Goal: Entertainment & Leisure: Browse casually

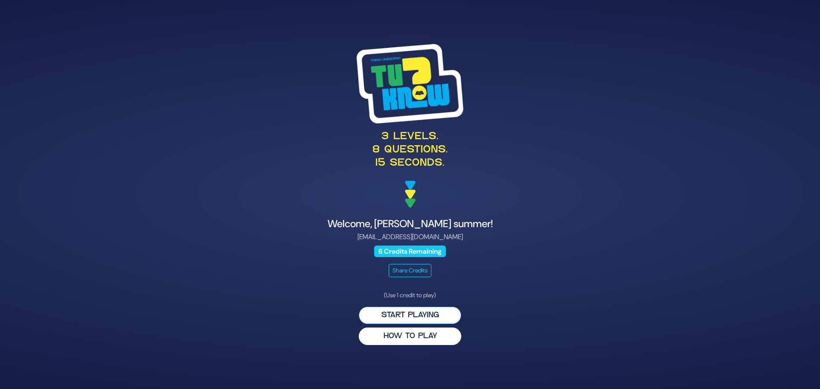
click at [407, 312] on button "Start Playing" at bounding box center [410, 316] width 103 height 18
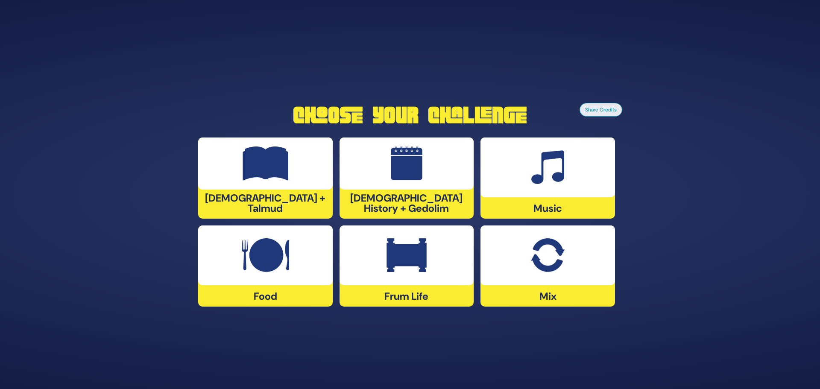
click at [391, 176] on img at bounding box center [407, 164] width 32 height 34
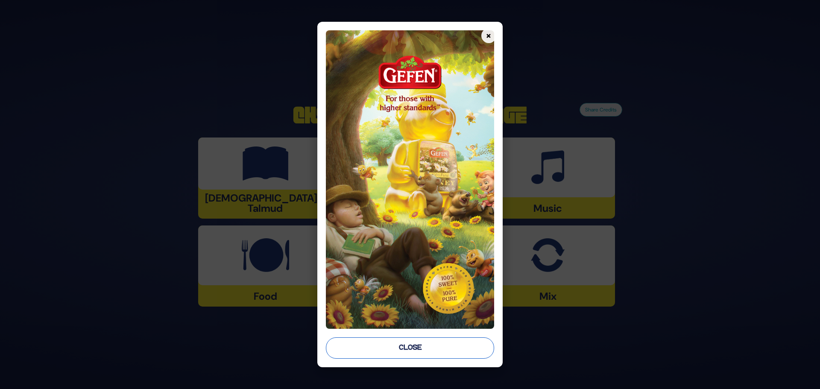
click at [405, 350] on button "Close" at bounding box center [410, 348] width 168 height 21
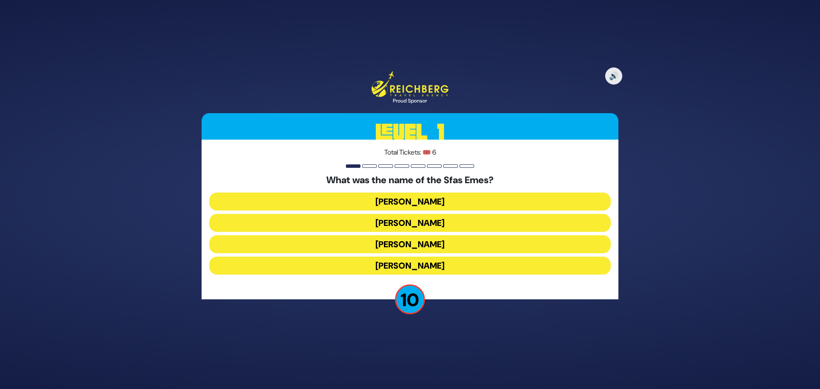
click at [415, 223] on button "[PERSON_NAME]" at bounding box center [410, 223] width 402 height 18
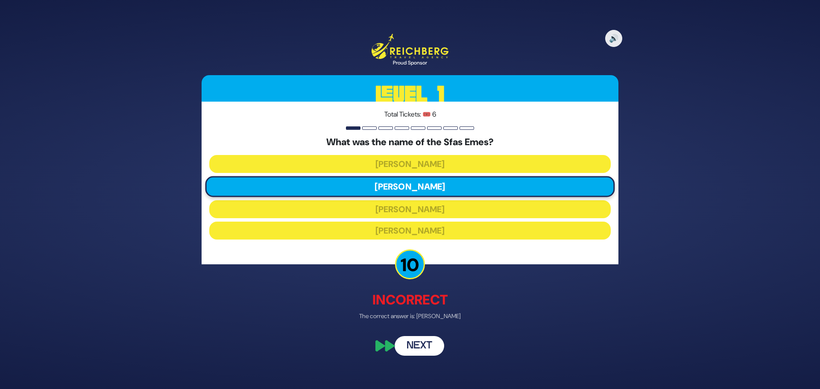
click at [425, 346] on button "Next" at bounding box center [420, 346] width 50 height 20
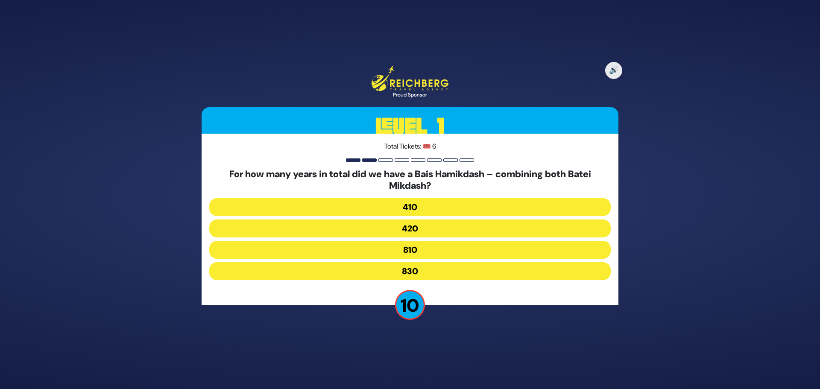
click at [399, 272] on button "830" at bounding box center [410, 271] width 402 height 18
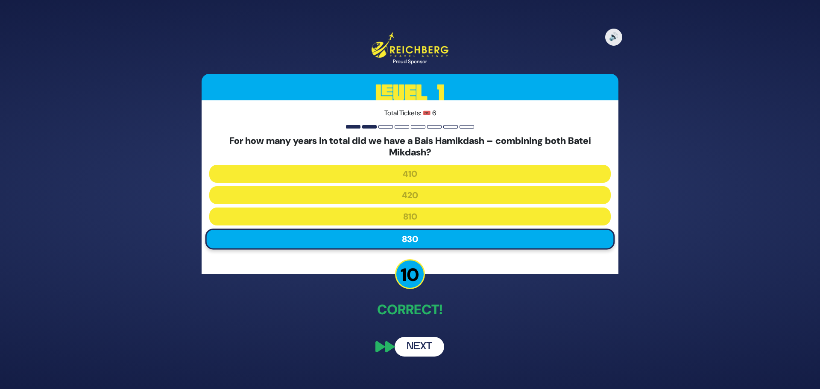
click at [419, 348] on button "Next" at bounding box center [420, 347] width 50 height 20
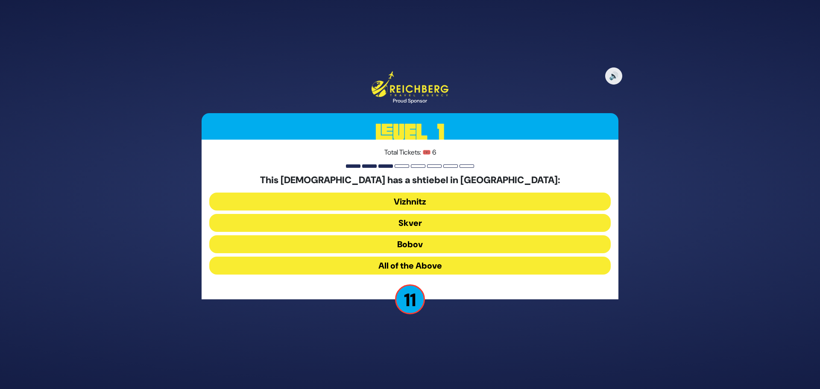
click at [408, 268] on button "All of the Above" at bounding box center [410, 266] width 402 height 18
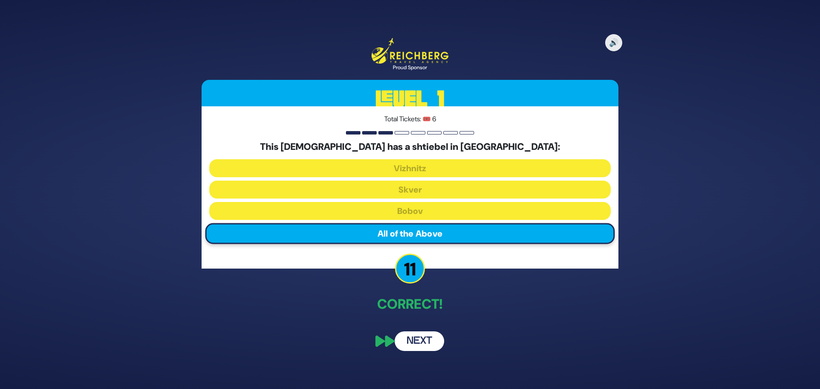
click at [429, 348] on button "Next" at bounding box center [420, 342] width 50 height 20
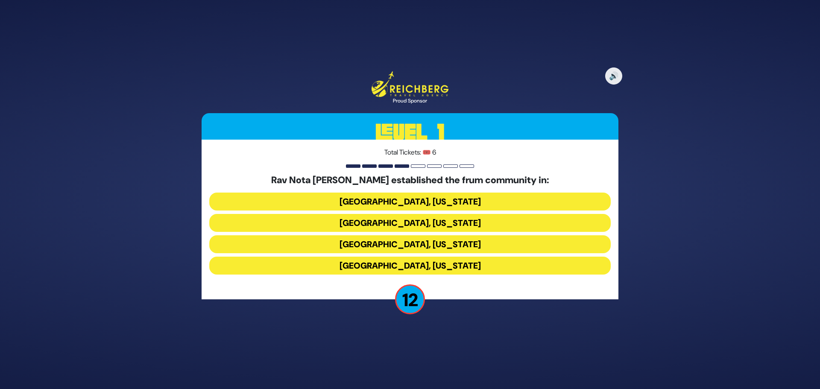
click at [416, 223] on button "[GEOGRAPHIC_DATA], [US_STATE]" at bounding box center [410, 223] width 402 height 18
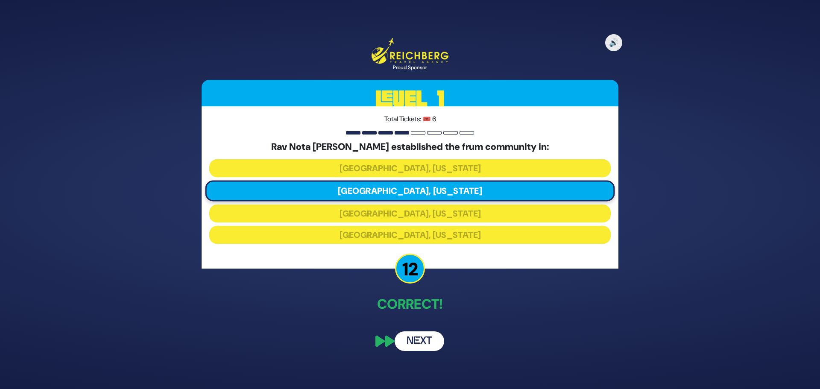
click at [416, 334] on button "Next" at bounding box center [420, 342] width 50 height 20
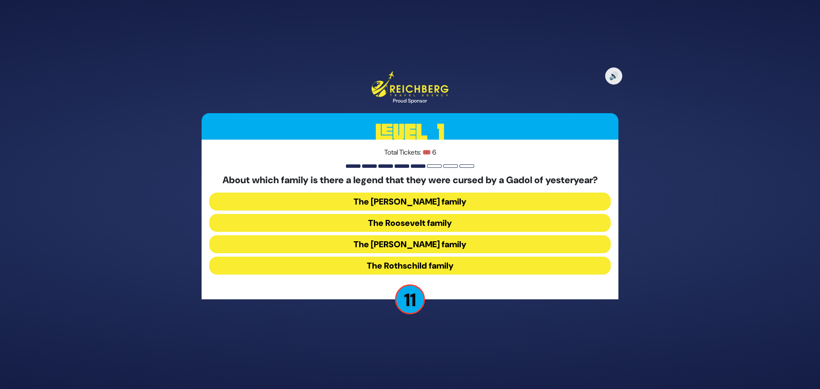
click at [418, 242] on button "The [PERSON_NAME] family" at bounding box center [410, 244] width 402 height 18
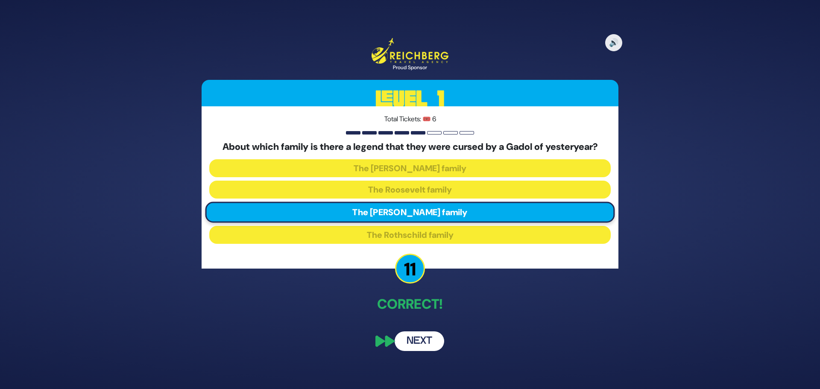
click at [421, 344] on button "Next" at bounding box center [420, 342] width 50 height 20
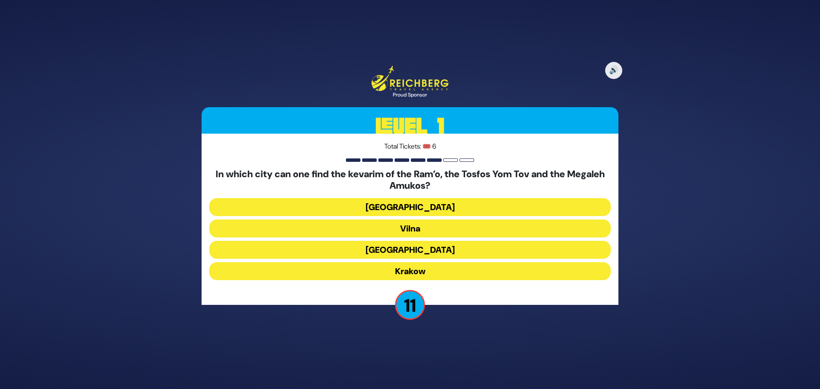
click at [416, 271] on button "Krakow" at bounding box center [410, 271] width 402 height 18
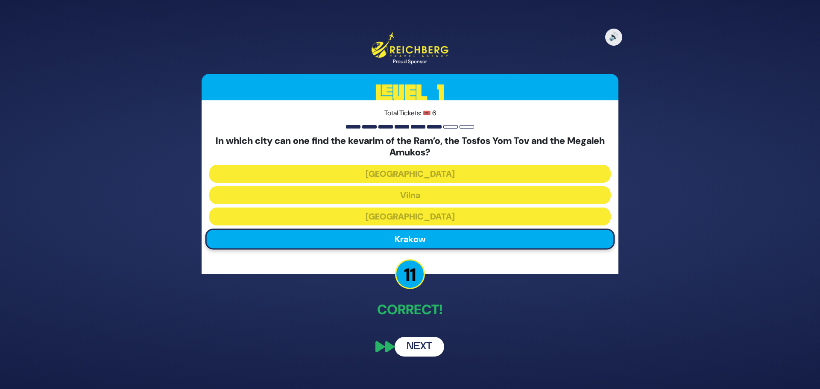
click at [421, 350] on button "Next" at bounding box center [420, 347] width 50 height 20
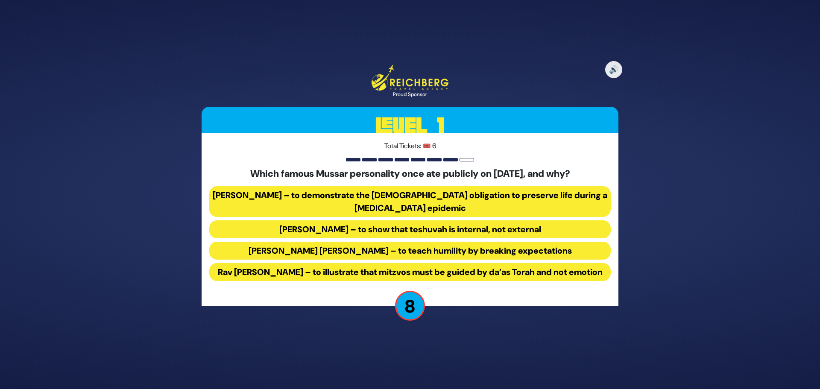
click at [388, 190] on button "[PERSON_NAME] – to demonstrate the [DEMOGRAPHIC_DATA] obligation to preserve li…" at bounding box center [410, 201] width 402 height 31
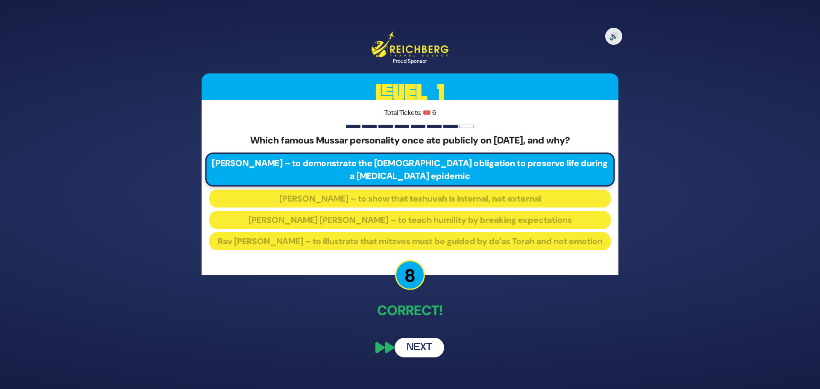
click at [423, 355] on button "Next" at bounding box center [420, 348] width 50 height 20
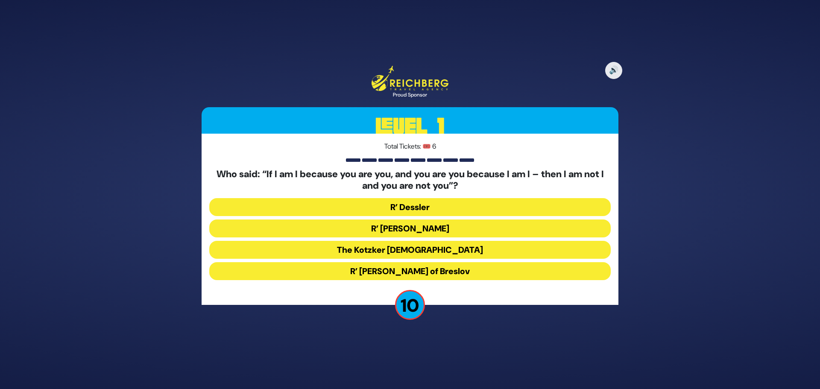
click at [425, 248] on button "The Kotzker [DEMOGRAPHIC_DATA]" at bounding box center [410, 250] width 402 height 18
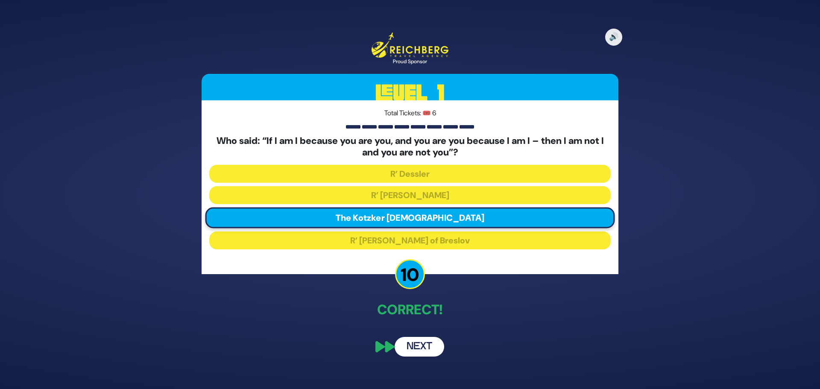
click at [428, 350] on button "Next" at bounding box center [420, 347] width 50 height 20
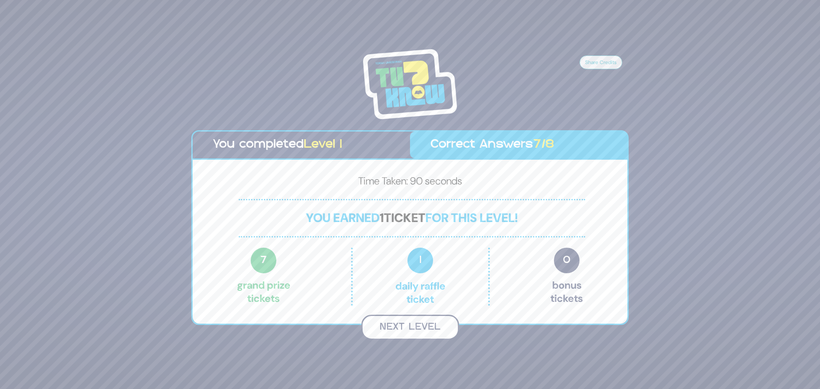
click at [418, 325] on button "Next Level" at bounding box center [411, 327] width 98 height 25
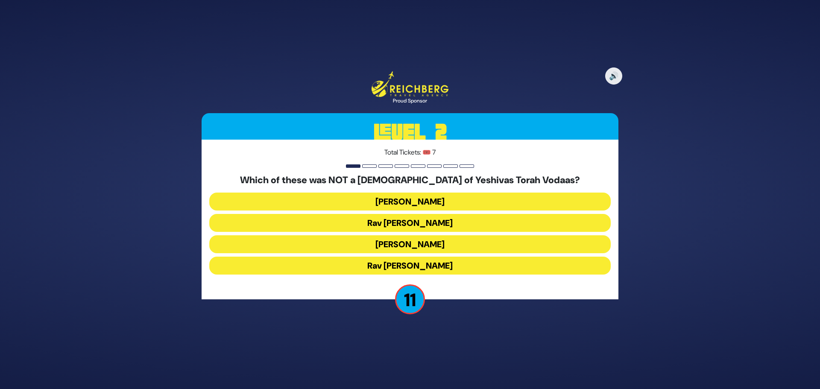
click at [420, 222] on button "Rav [PERSON_NAME]" at bounding box center [410, 223] width 402 height 18
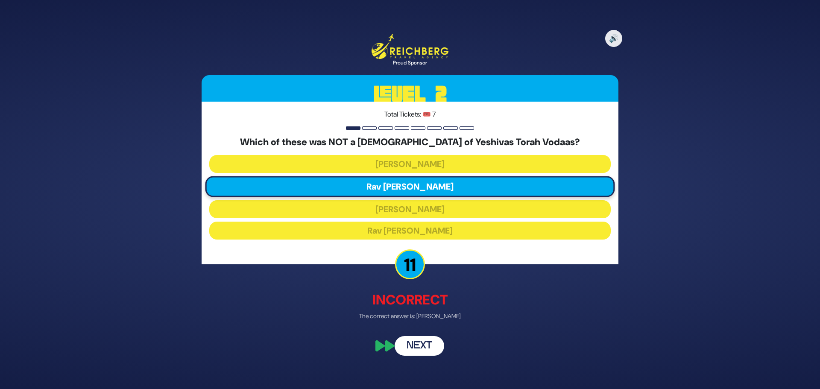
click at [421, 353] on button "Next" at bounding box center [420, 346] width 50 height 20
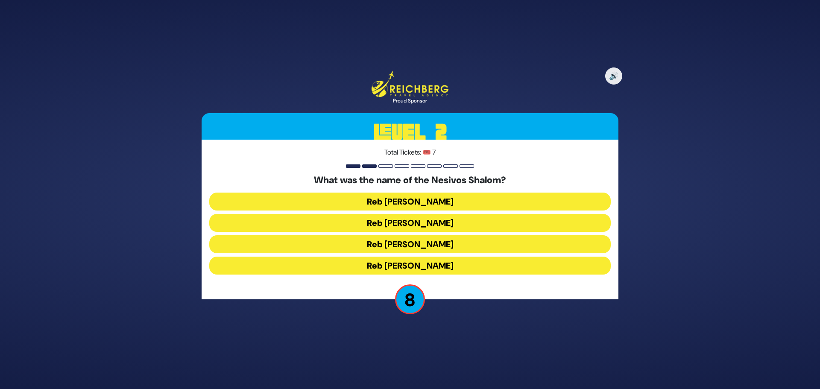
click at [403, 243] on button "Reb [PERSON_NAME]" at bounding box center [410, 244] width 402 height 18
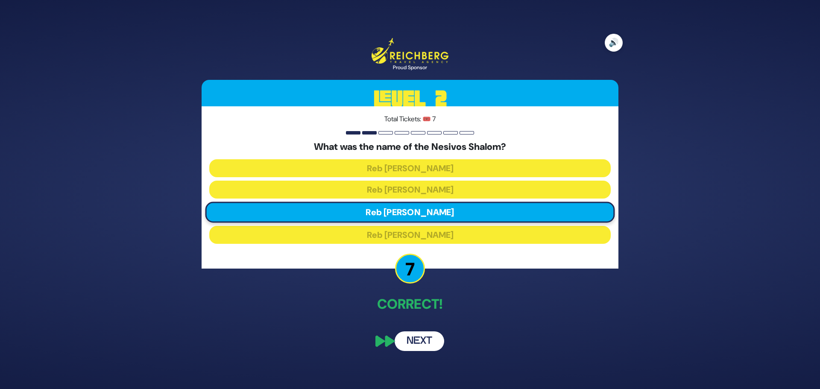
click at [609, 42] on button "🔊" at bounding box center [614, 43] width 18 height 18
click at [423, 350] on button "Next" at bounding box center [420, 342] width 50 height 20
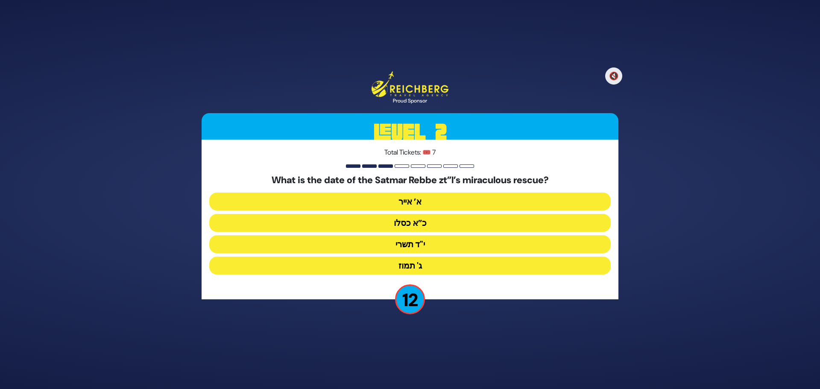
click at [412, 223] on button "כ”א כסלו" at bounding box center [410, 223] width 402 height 18
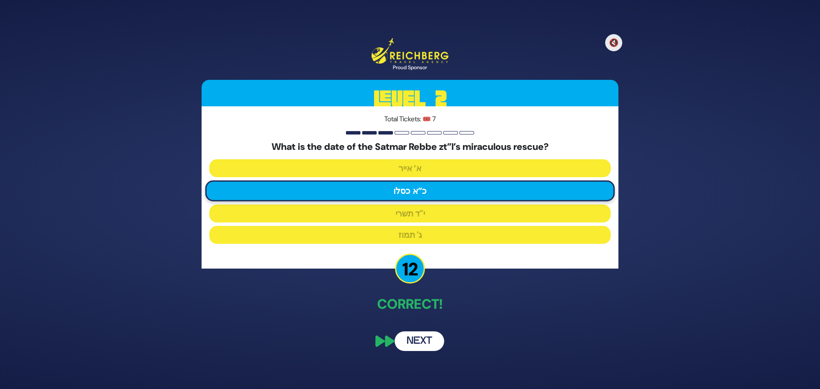
click at [424, 343] on button "Next" at bounding box center [420, 342] width 50 height 20
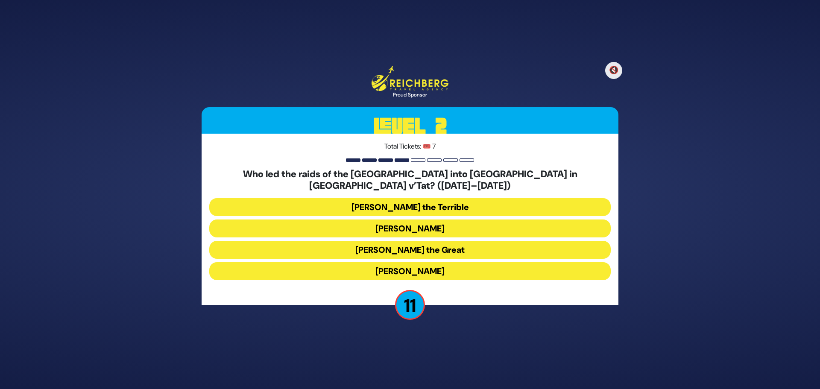
click at [438, 221] on button "[PERSON_NAME]" at bounding box center [410, 229] width 402 height 18
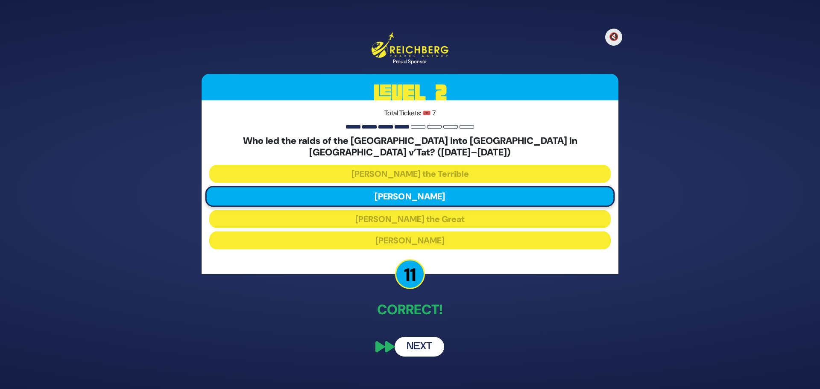
click at [416, 341] on button "Next" at bounding box center [420, 347] width 50 height 20
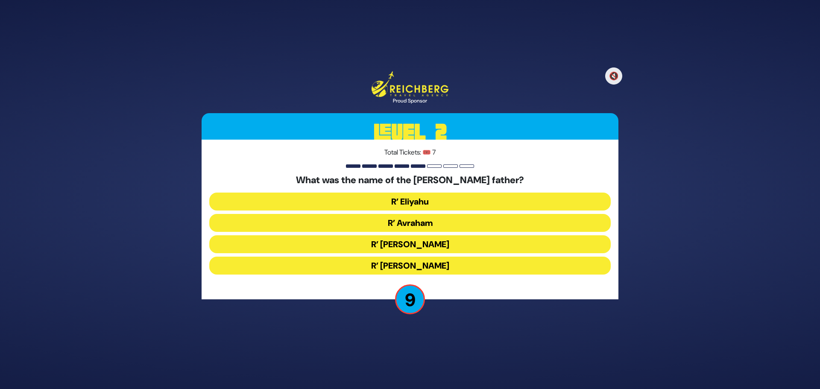
click at [426, 242] on button "R’ [PERSON_NAME]" at bounding box center [410, 244] width 402 height 18
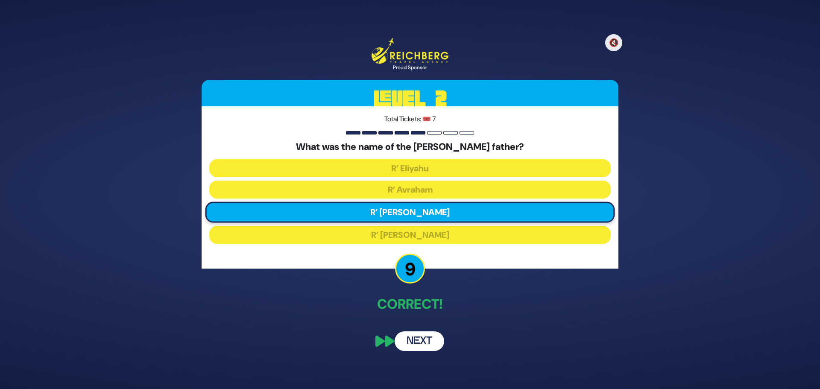
click at [414, 336] on button "Next" at bounding box center [420, 342] width 50 height 20
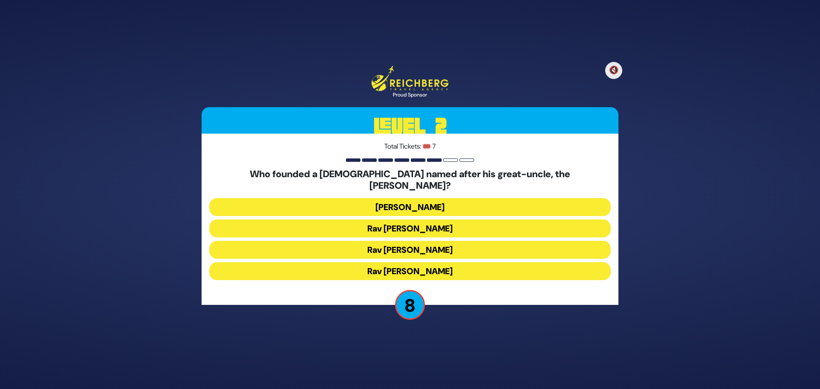
click at [417, 266] on button "Rav [PERSON_NAME]" at bounding box center [410, 271] width 402 height 18
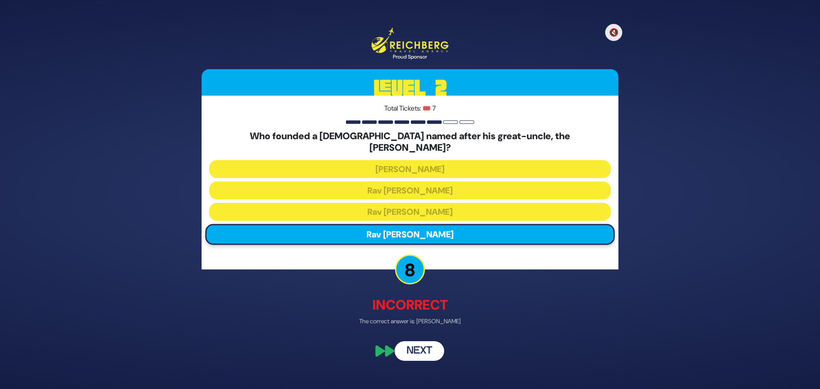
click at [421, 345] on button "Next" at bounding box center [420, 352] width 50 height 20
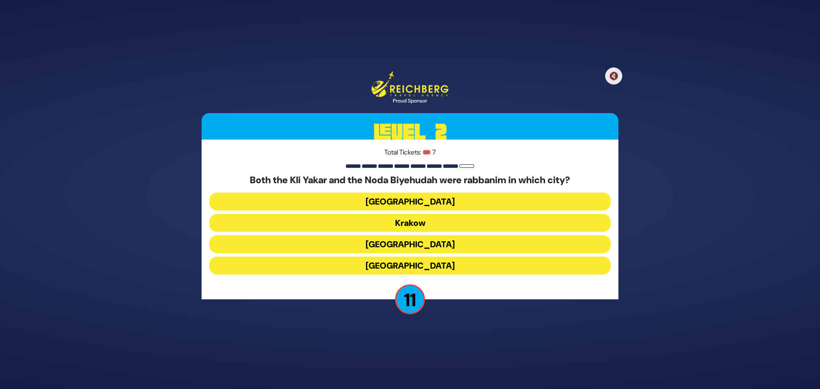
click at [408, 268] on button "[GEOGRAPHIC_DATA]" at bounding box center [410, 266] width 402 height 18
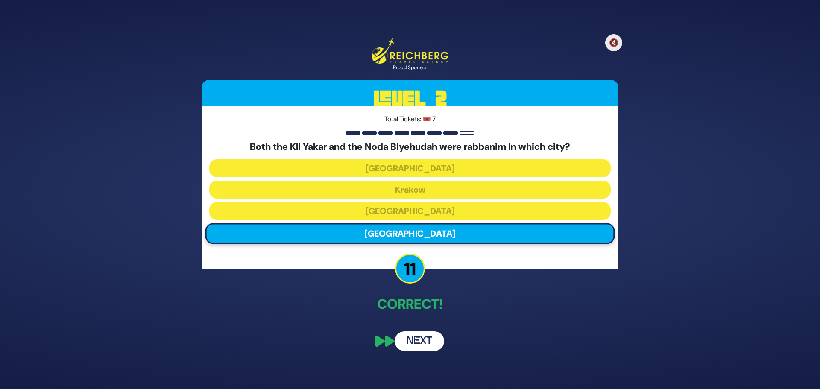
click at [418, 344] on button "Next" at bounding box center [420, 342] width 50 height 20
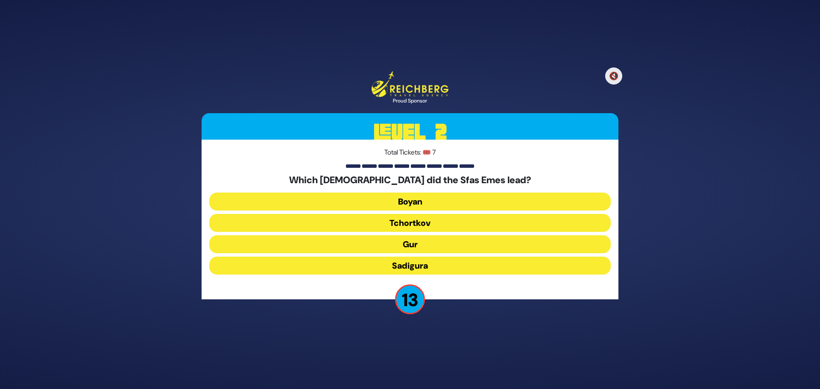
click at [410, 247] on button "Gur" at bounding box center [410, 244] width 402 height 18
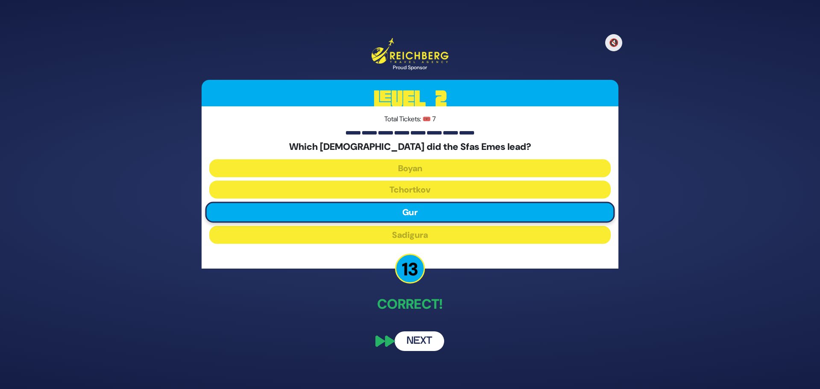
click at [421, 333] on button "Next" at bounding box center [420, 342] width 50 height 20
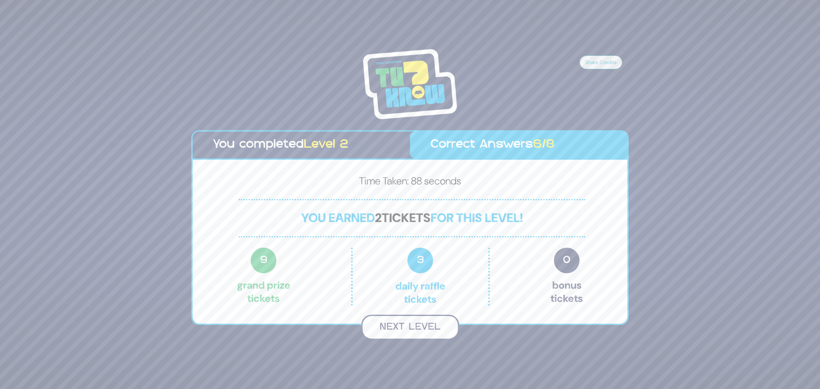
click at [409, 327] on button "Next Level" at bounding box center [411, 327] width 98 height 25
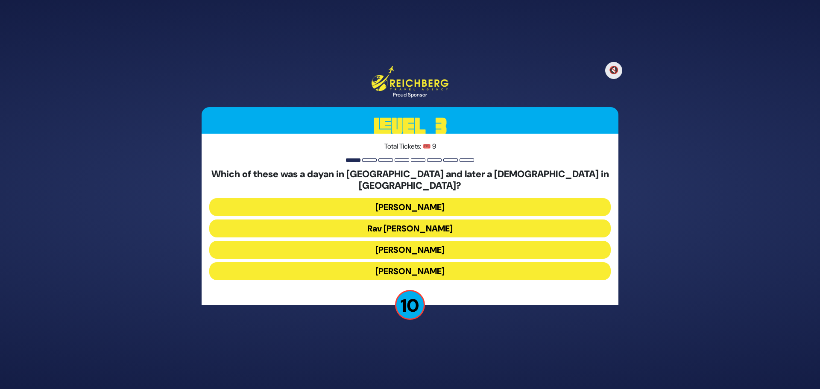
click at [416, 200] on button "[PERSON_NAME]" at bounding box center [410, 207] width 402 height 18
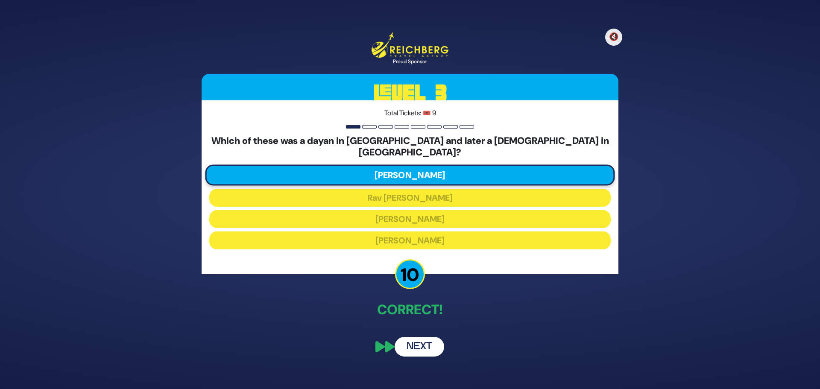
click at [435, 338] on button "Next" at bounding box center [420, 347] width 50 height 20
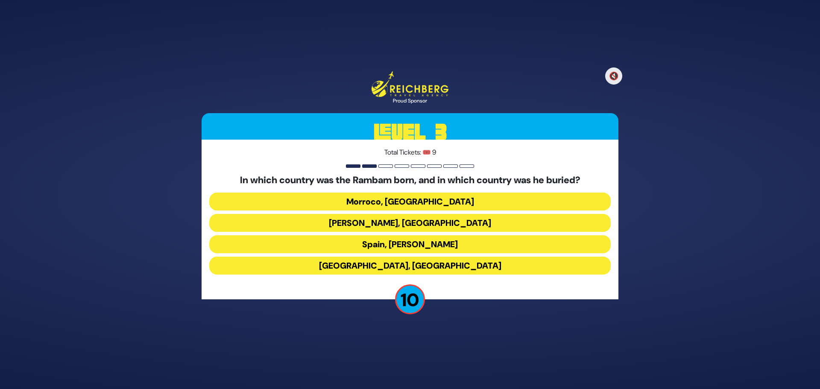
click at [426, 265] on button "[GEOGRAPHIC_DATA], [GEOGRAPHIC_DATA]" at bounding box center [410, 266] width 402 height 18
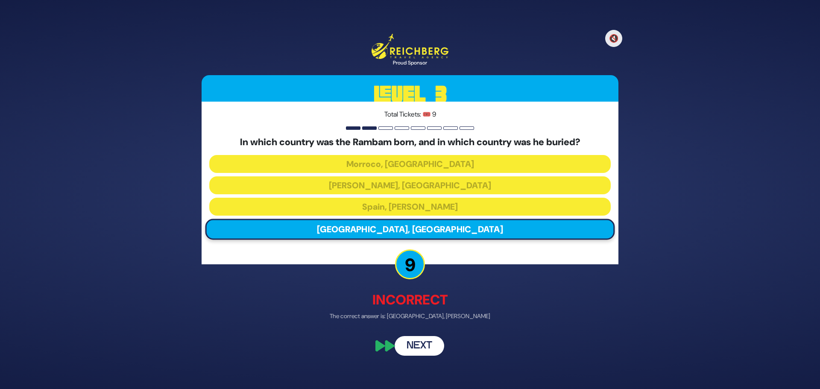
click at [430, 349] on button "Next" at bounding box center [420, 346] width 50 height 20
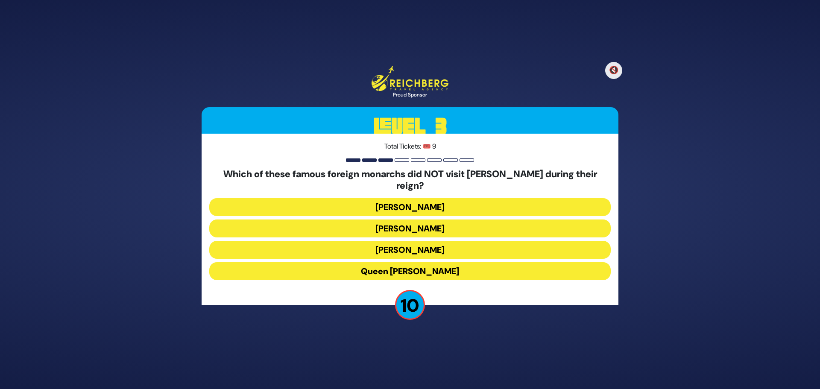
click at [420, 265] on button "Queen [PERSON_NAME]" at bounding box center [410, 271] width 402 height 18
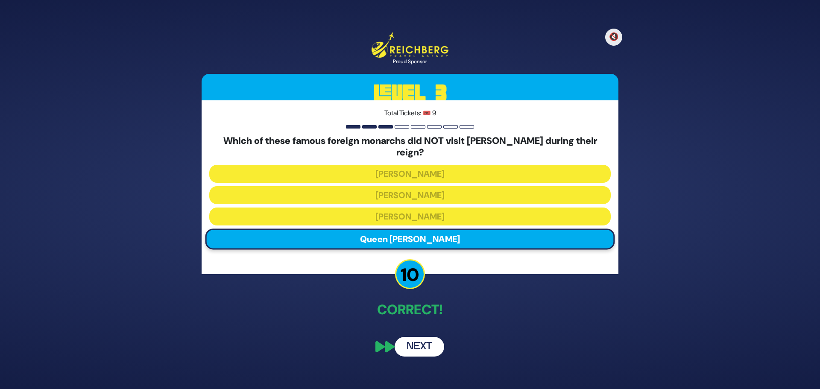
click at [415, 340] on button "Next" at bounding box center [420, 347] width 50 height 20
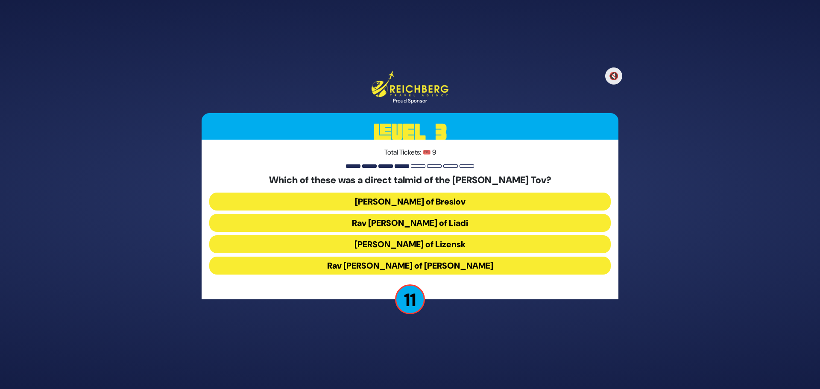
click at [423, 268] on button "Rav [PERSON_NAME] of [PERSON_NAME]" at bounding box center [410, 266] width 402 height 18
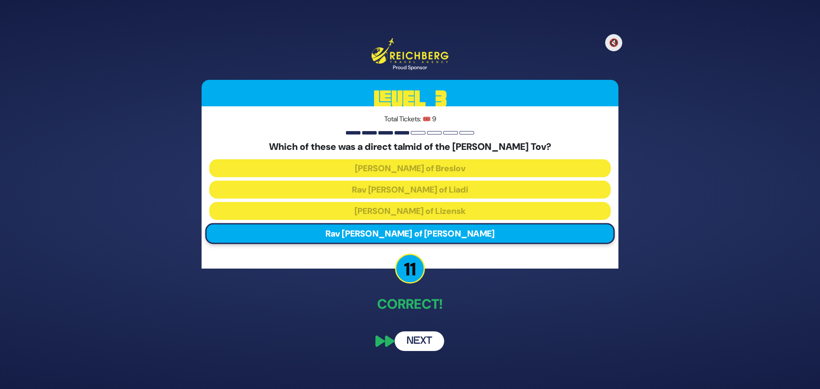
click at [409, 346] on button "Next" at bounding box center [420, 342] width 50 height 20
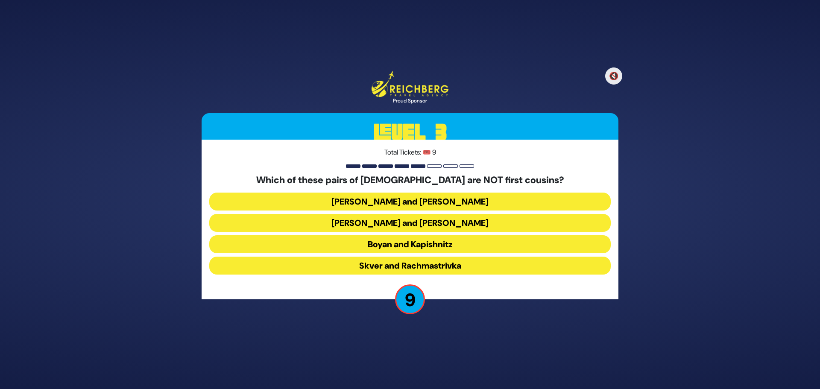
click at [403, 243] on button "Boyan and Kapishnitz" at bounding box center [410, 244] width 402 height 18
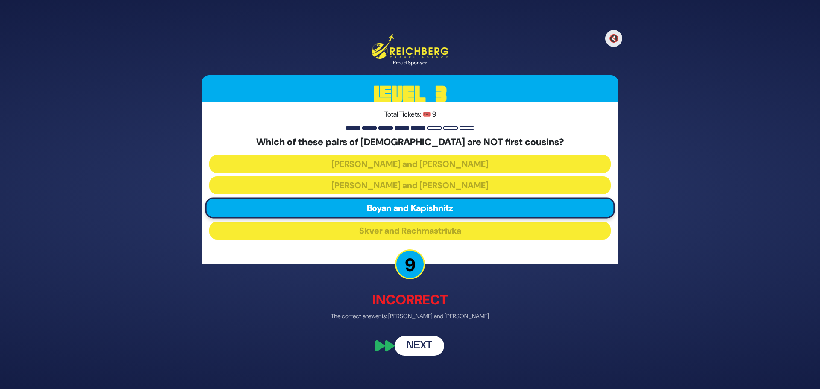
click at [419, 344] on button "Next" at bounding box center [420, 346] width 50 height 20
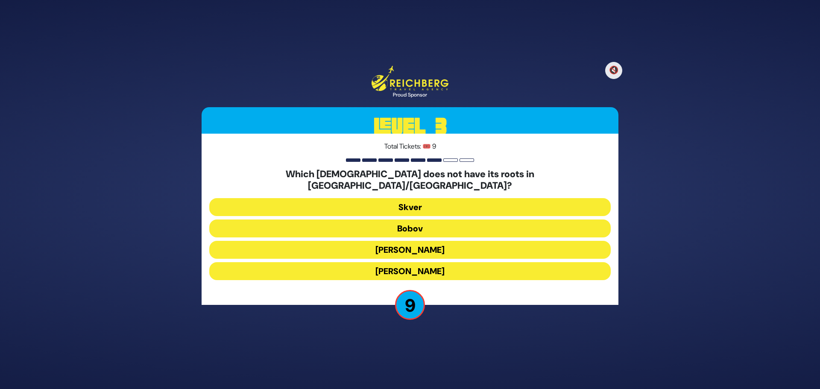
click at [411, 204] on button "Skver" at bounding box center [410, 207] width 402 height 18
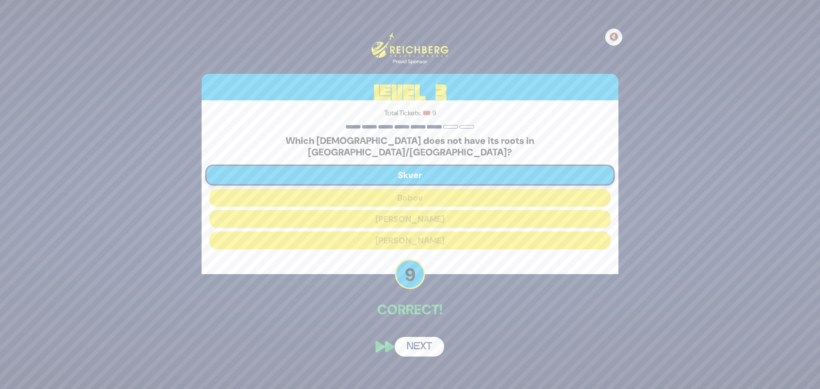
click at [427, 337] on button "Next" at bounding box center [420, 347] width 50 height 20
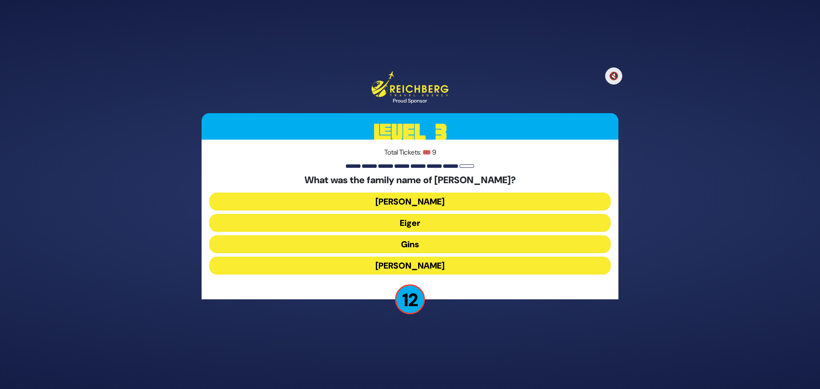
click at [405, 223] on button "Eiger" at bounding box center [410, 223] width 402 height 18
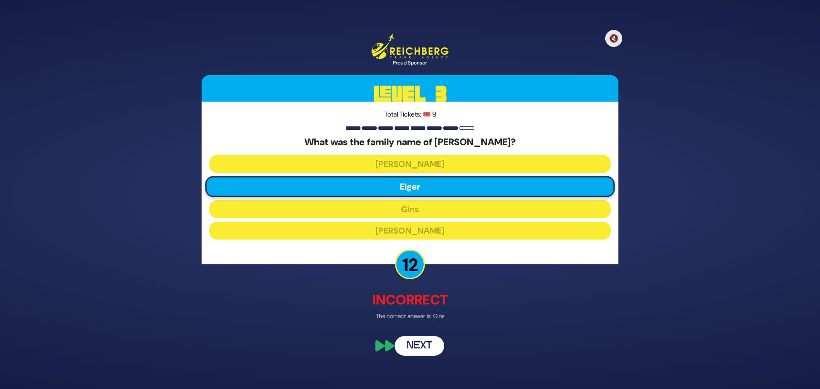
click at [420, 339] on button "Next" at bounding box center [420, 346] width 50 height 20
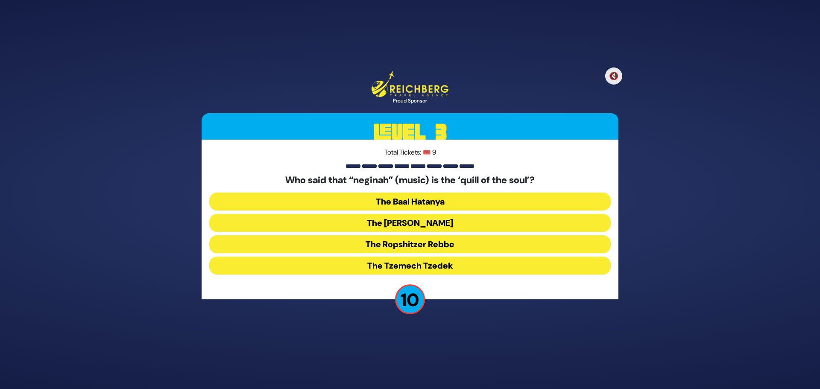
click at [394, 223] on button "The [PERSON_NAME]" at bounding box center [410, 223] width 402 height 18
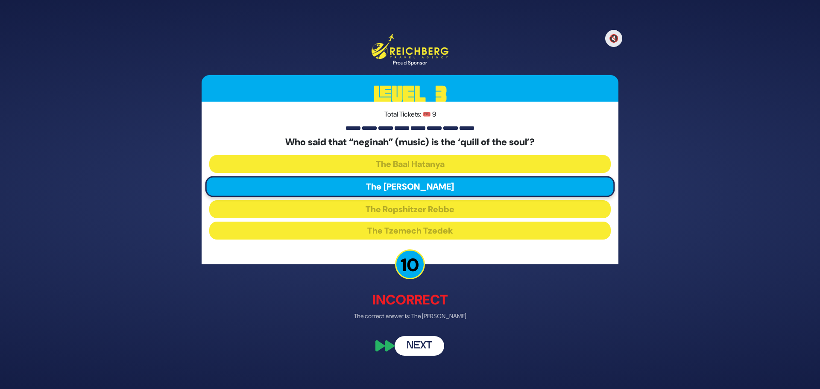
click at [416, 339] on button "Next" at bounding box center [420, 346] width 50 height 20
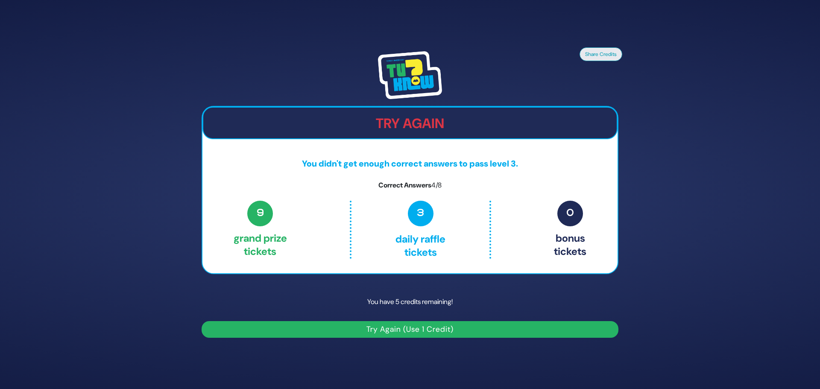
click at [389, 328] on button "Try Again (Use 1 Credit)" at bounding box center [410, 329] width 417 height 17
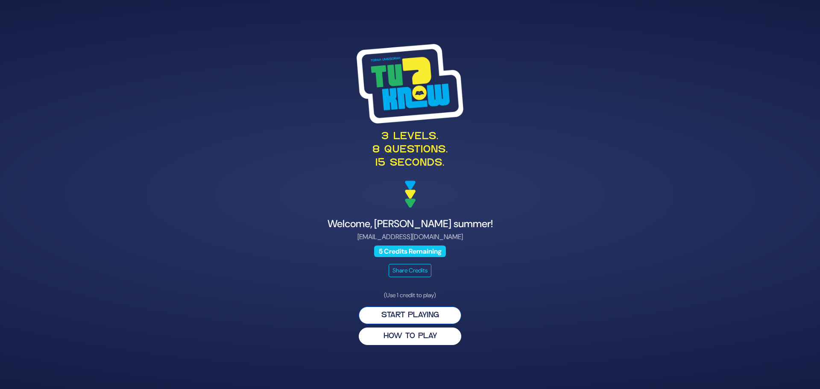
click at [415, 315] on button "Start Playing" at bounding box center [410, 316] width 103 height 18
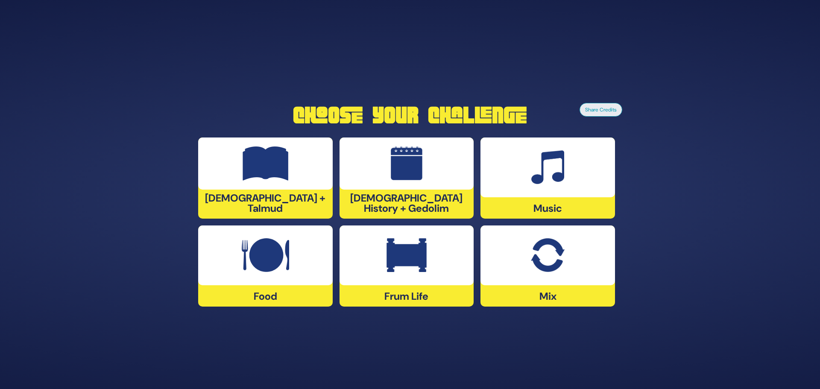
click at [398, 264] on img at bounding box center [407, 255] width 40 height 34
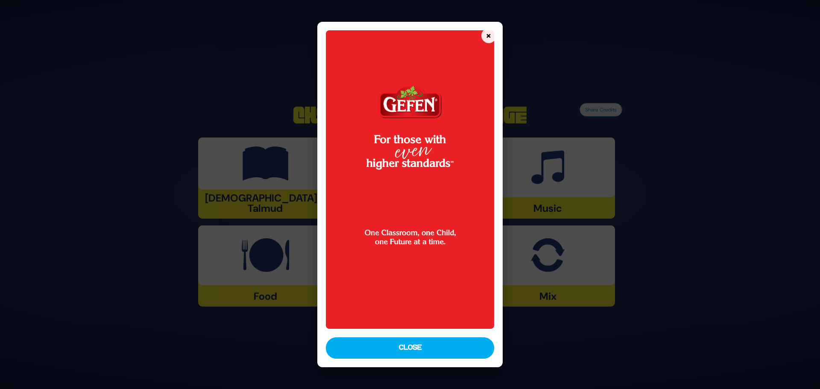
drag, startPoint x: 408, startPoint y: 347, endPoint x: 403, endPoint y: 341, distance: 7.0
click at [408, 347] on button "Close" at bounding box center [410, 348] width 168 height 21
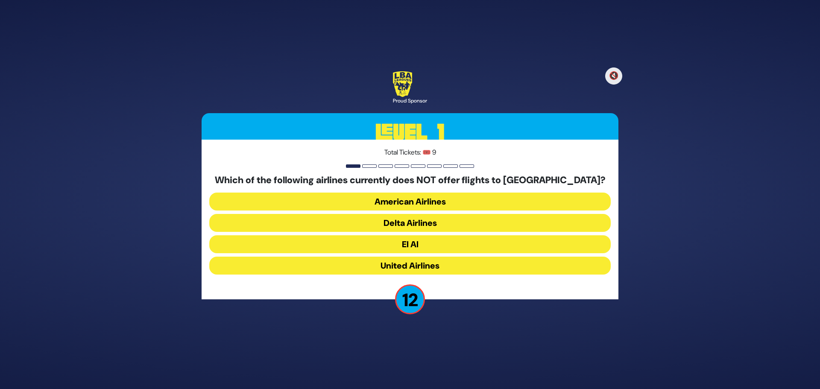
click at [443, 202] on button "American Airlines" at bounding box center [410, 202] width 402 height 18
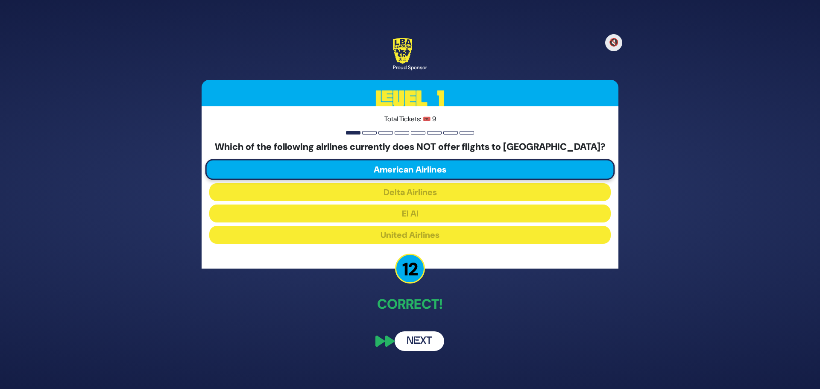
click at [415, 350] on button "Next" at bounding box center [420, 342] width 50 height 20
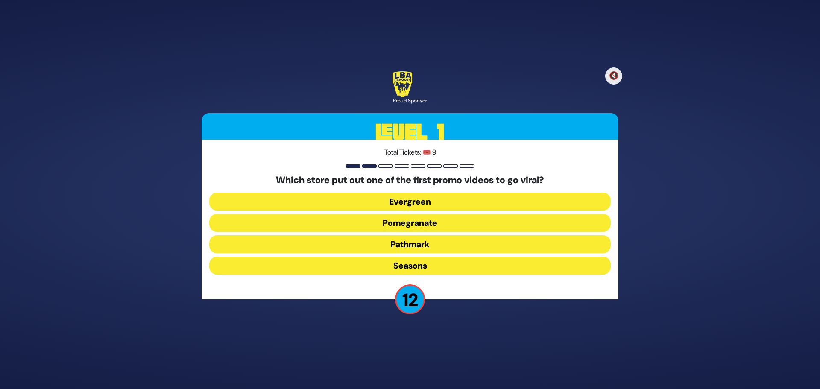
click at [429, 225] on button "Pomegranate" at bounding box center [410, 223] width 402 height 18
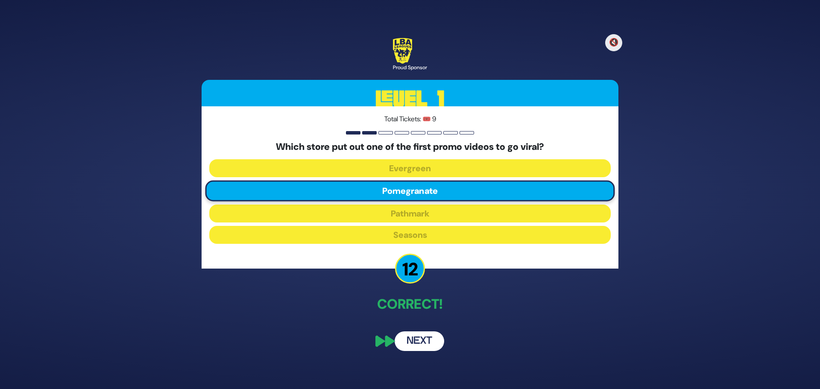
click at [416, 338] on button "Next" at bounding box center [420, 342] width 50 height 20
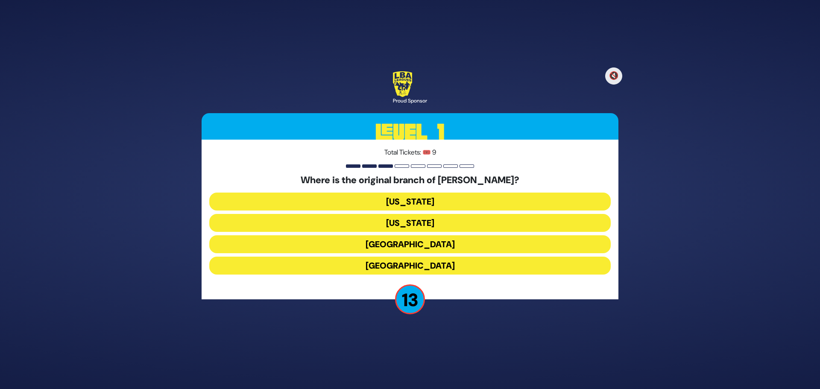
click at [423, 244] on button "London" at bounding box center [410, 244] width 402 height 18
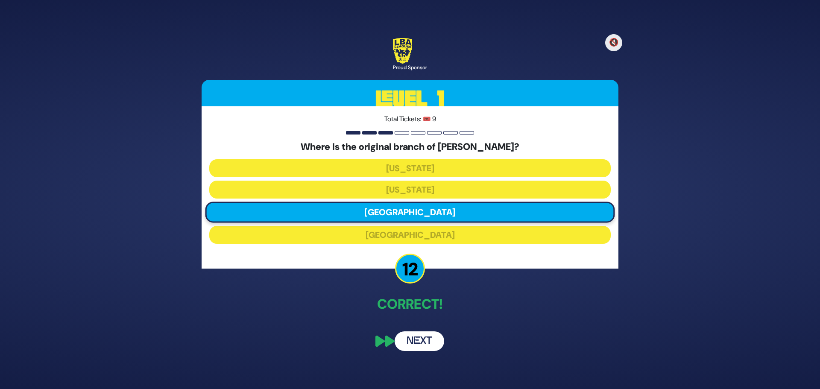
click at [419, 338] on button "Next" at bounding box center [420, 342] width 50 height 20
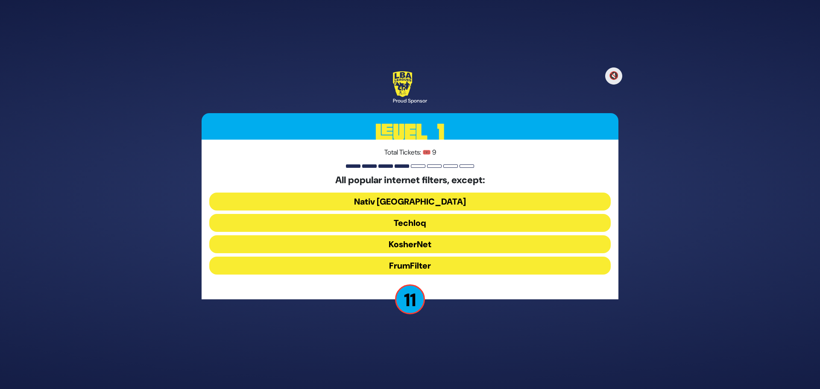
click at [412, 267] on button "FrumFilter" at bounding box center [410, 266] width 402 height 18
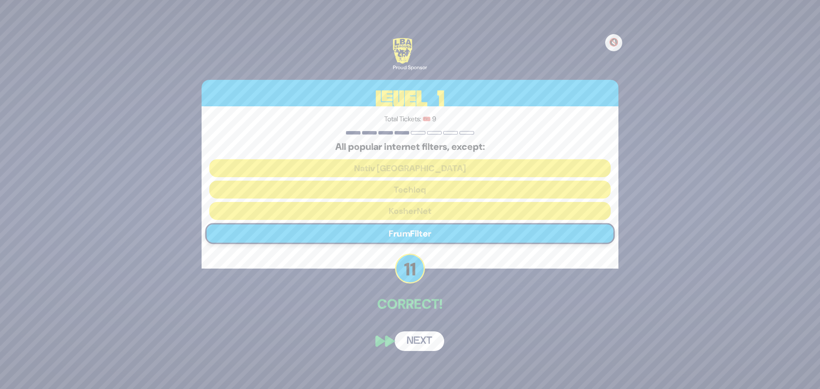
drag, startPoint x: 429, startPoint y: 342, endPoint x: 427, endPoint y: 334, distance: 8.0
click at [429, 342] on button "Next" at bounding box center [420, 342] width 50 height 20
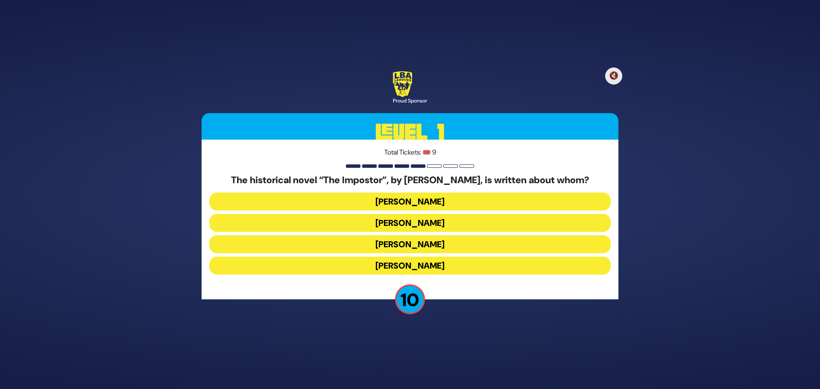
click at [443, 264] on button "Jacob Frank" at bounding box center [410, 266] width 402 height 18
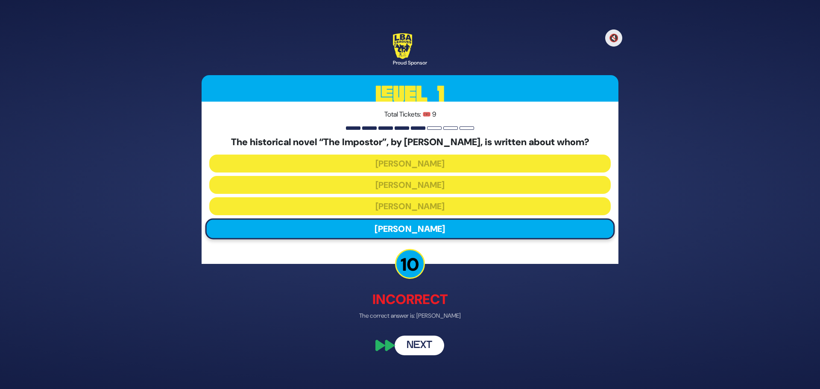
click at [416, 350] on button "Next" at bounding box center [420, 346] width 50 height 20
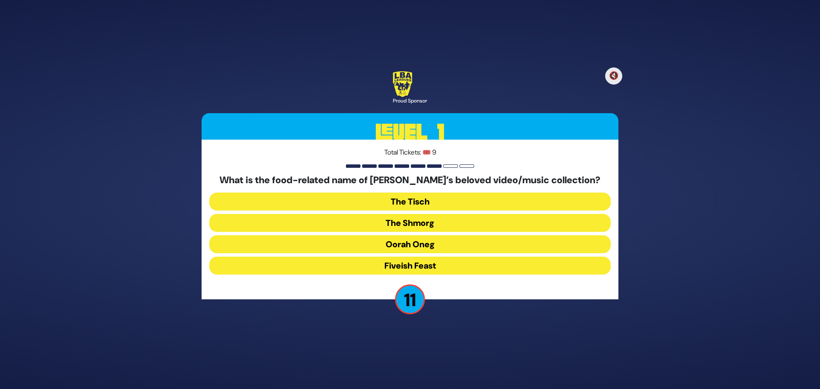
click at [434, 226] on button "The Shmorg" at bounding box center [410, 223] width 402 height 18
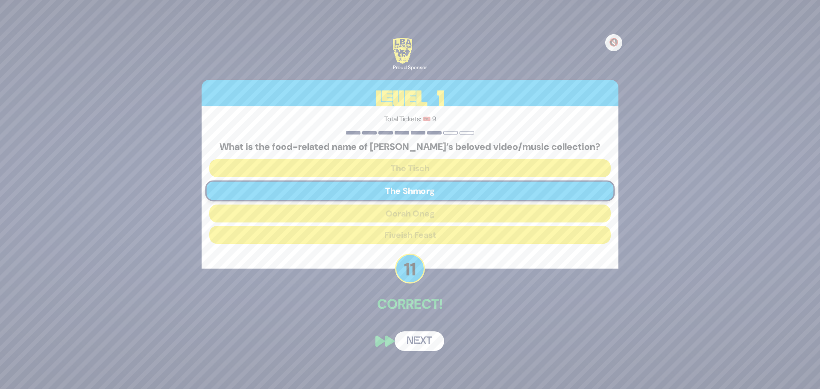
click at [409, 345] on button "Next" at bounding box center [420, 342] width 50 height 20
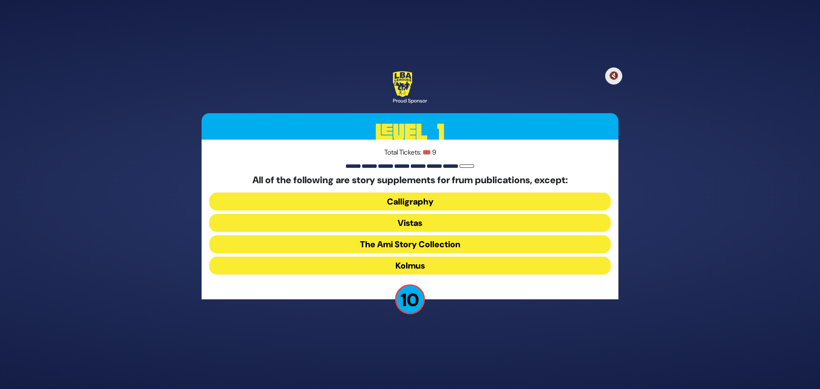
click at [420, 227] on button "Vistas" at bounding box center [410, 223] width 402 height 18
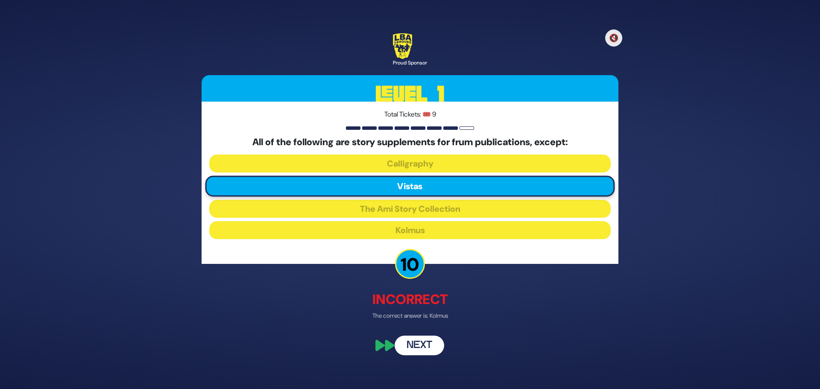
click at [421, 338] on button "Next" at bounding box center [420, 346] width 50 height 20
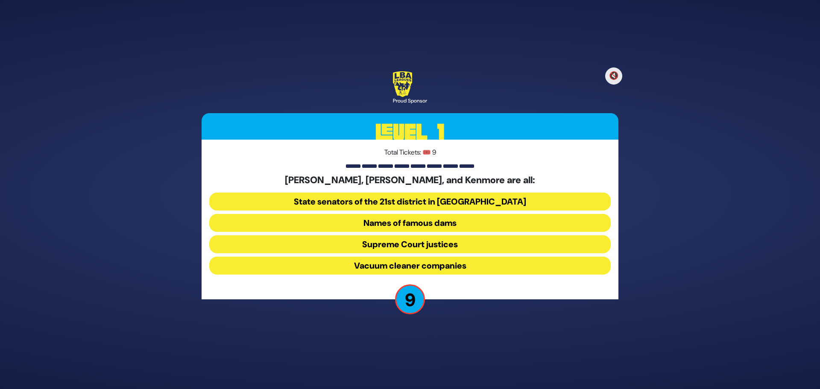
click at [388, 265] on button "Vacuum cleaner companies" at bounding box center [410, 266] width 402 height 18
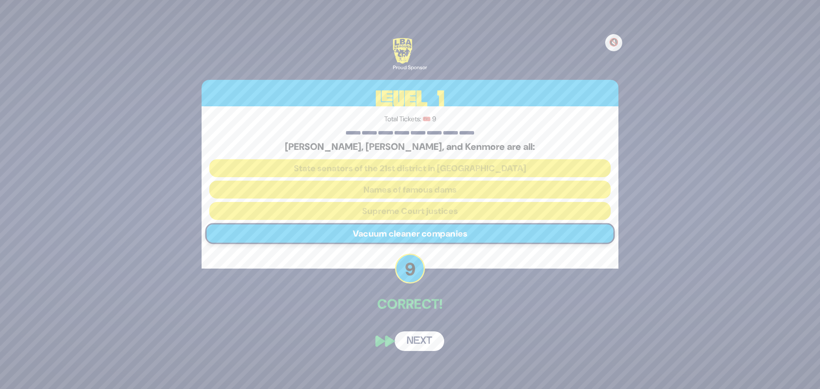
click at [419, 341] on button "Next" at bounding box center [420, 342] width 50 height 20
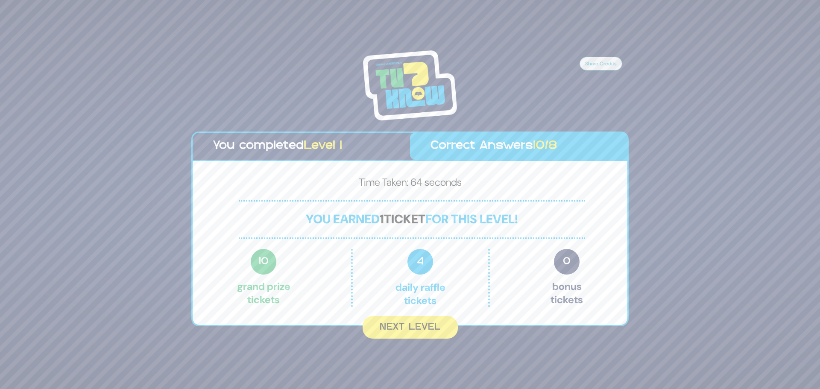
drag, startPoint x: 406, startPoint y: 329, endPoint x: 407, endPoint y: 324, distance: 4.3
click at [407, 327] on button "Next Level" at bounding box center [410, 327] width 95 height 23
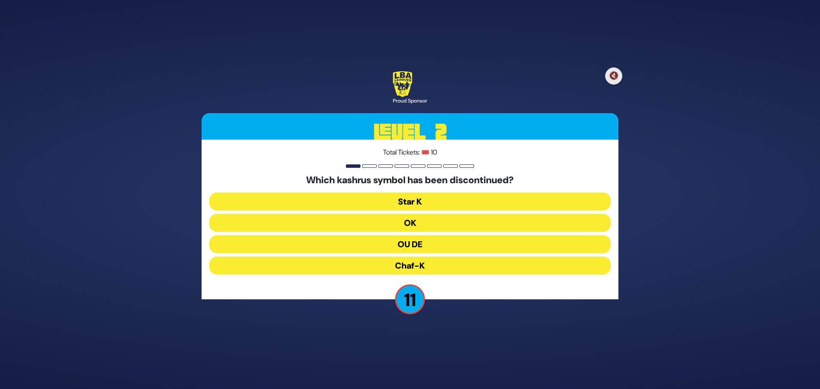
click at [417, 242] on button "OU DE" at bounding box center [410, 244] width 402 height 18
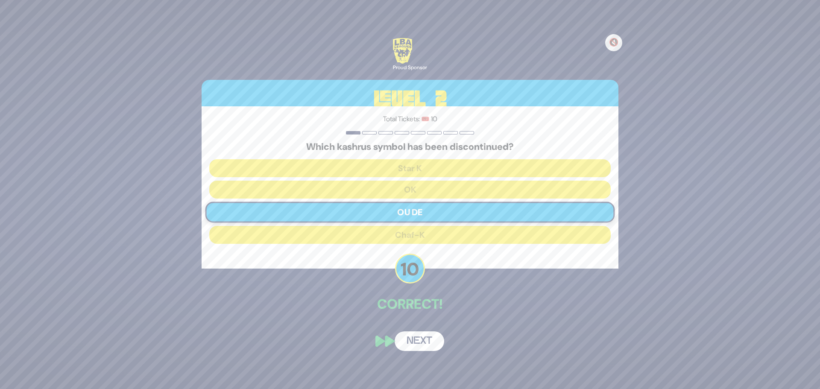
click at [426, 338] on button "Next" at bounding box center [420, 342] width 50 height 20
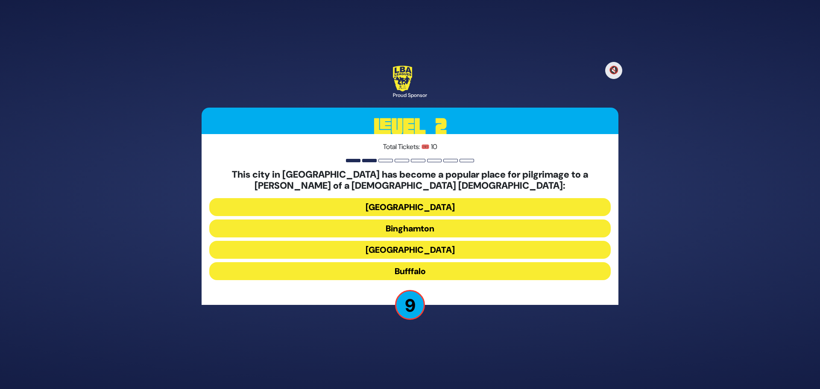
click at [413, 268] on button "Bufffalo" at bounding box center [410, 271] width 402 height 18
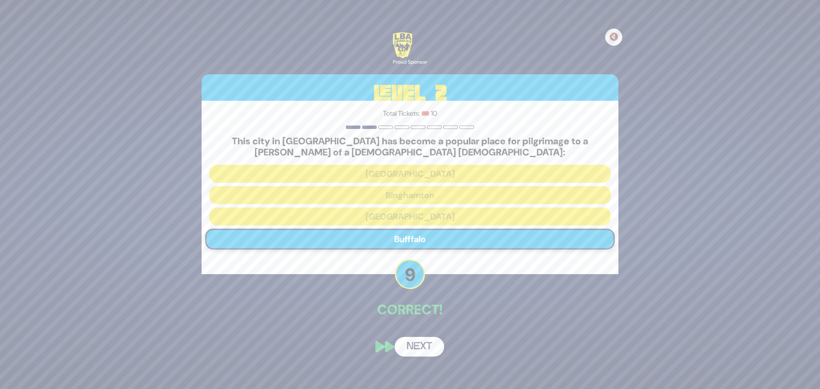
click at [411, 351] on button "Next" at bounding box center [420, 347] width 50 height 20
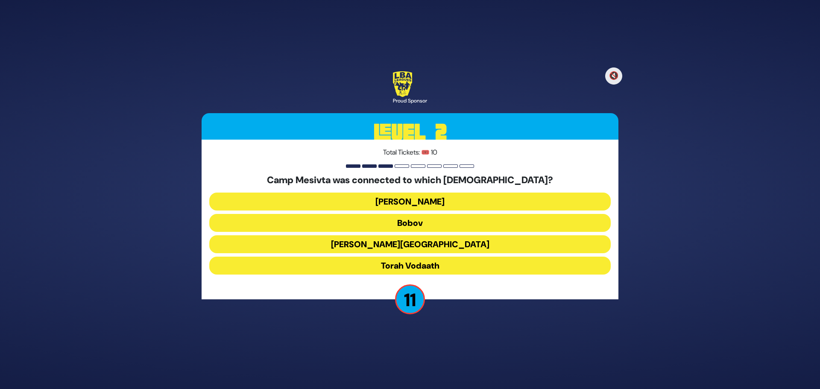
click at [429, 266] on button "Torah Vodaath" at bounding box center [410, 266] width 402 height 18
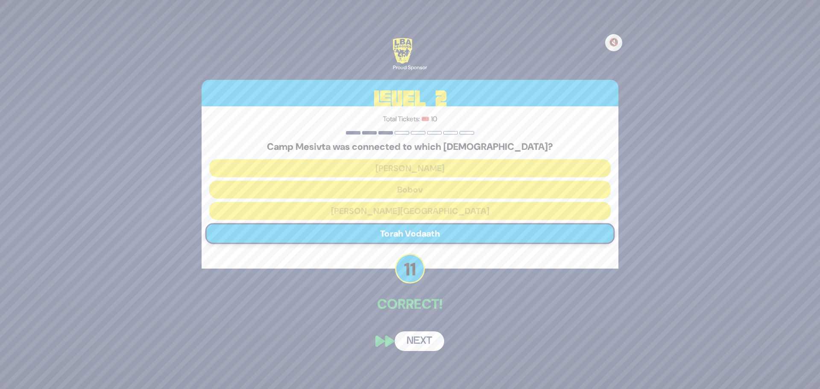
click at [424, 338] on button "Next" at bounding box center [420, 342] width 50 height 20
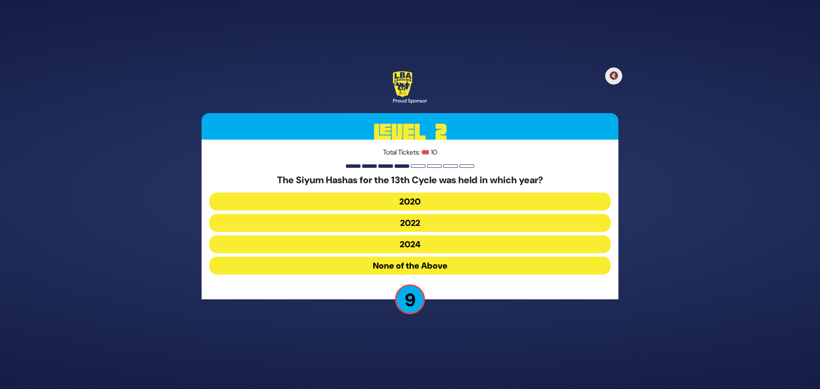
click at [445, 201] on button "2020" at bounding box center [410, 202] width 402 height 18
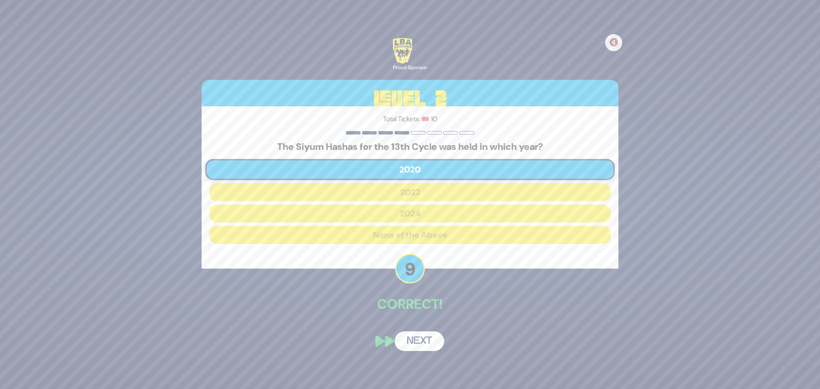
click at [419, 342] on button "Next" at bounding box center [420, 342] width 50 height 20
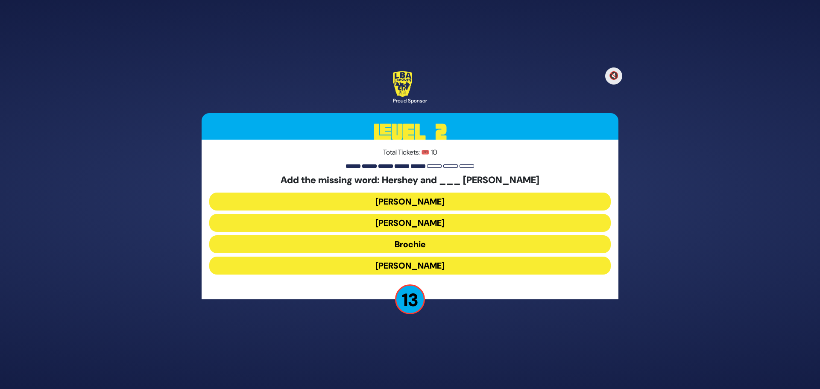
click at [419, 206] on button "Raizy" at bounding box center [410, 202] width 402 height 18
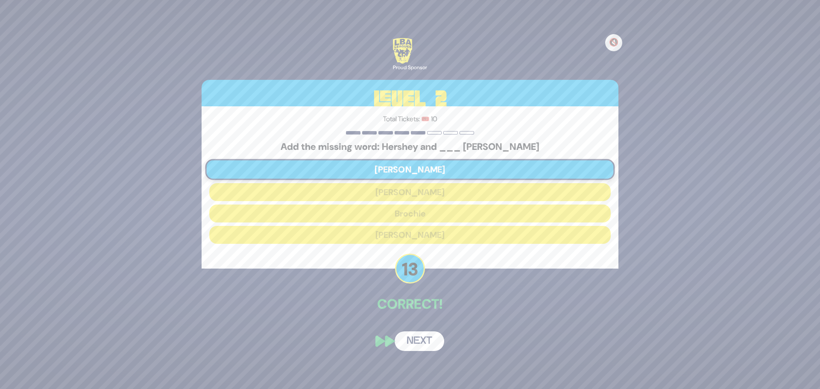
click at [415, 342] on button "Next" at bounding box center [420, 342] width 50 height 20
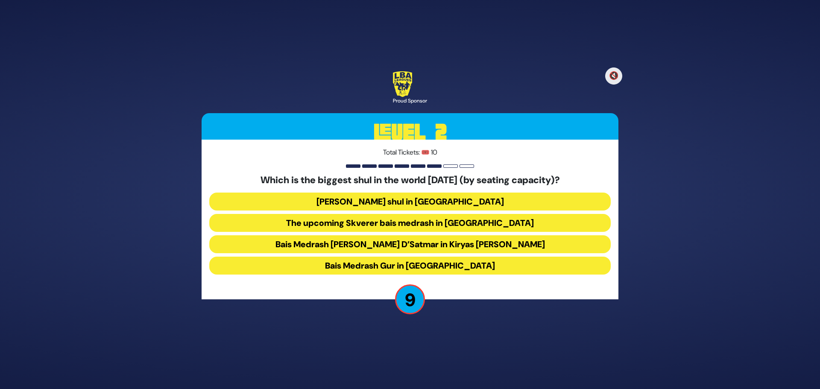
click at [424, 265] on button "Bais Medrash Gur in Yerushalayim" at bounding box center [410, 266] width 402 height 18
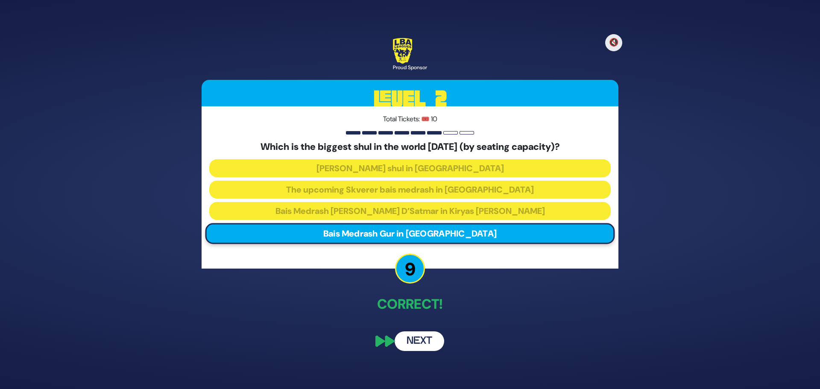
click at [415, 344] on button "Next" at bounding box center [420, 342] width 50 height 20
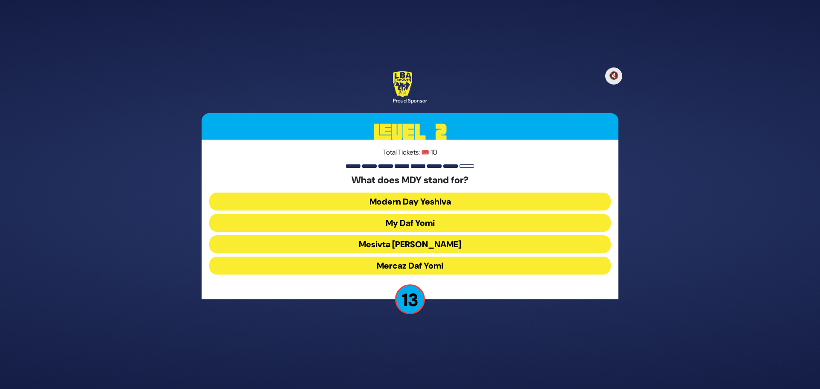
click at [389, 266] on button "Mercaz Daf Yomi" at bounding box center [410, 266] width 402 height 18
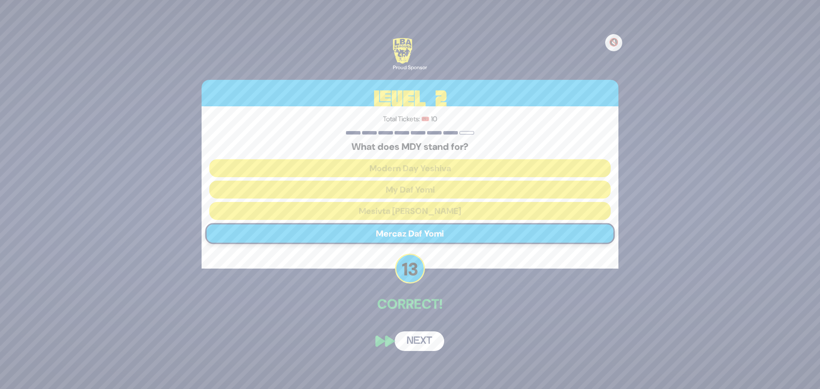
click at [420, 344] on button "Next" at bounding box center [420, 342] width 50 height 20
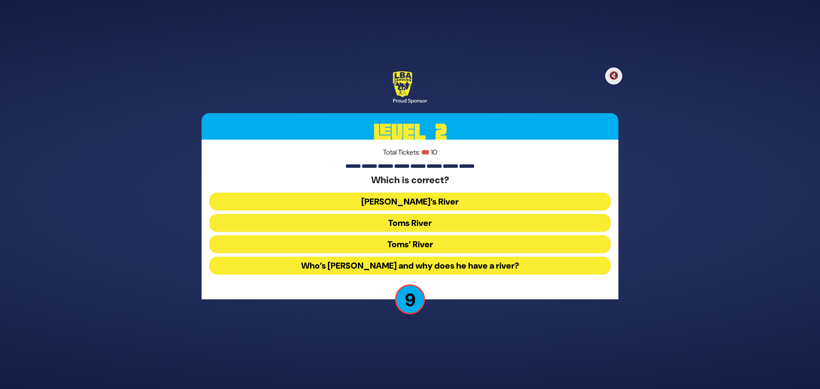
click at [405, 224] on button "Toms River" at bounding box center [410, 223] width 402 height 18
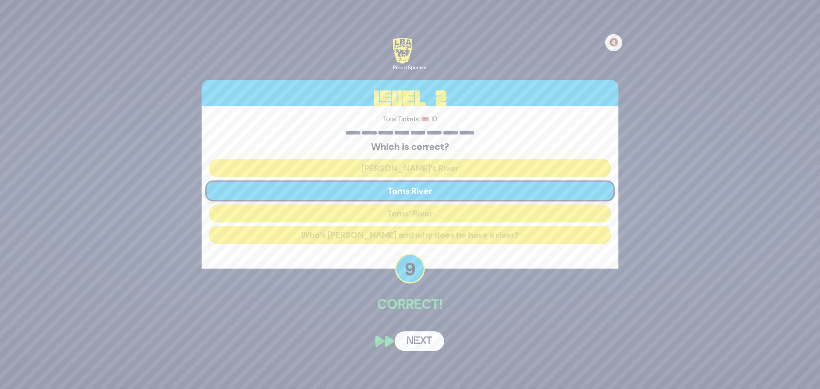
click at [421, 326] on div "🔇 Proud Sponsor Level 2 Total Tickets: 🎟️ 10 Which is correct? Tom’s River Toms…" at bounding box center [410, 195] width 438 height 334
click at [420, 350] on button "Next" at bounding box center [420, 342] width 50 height 20
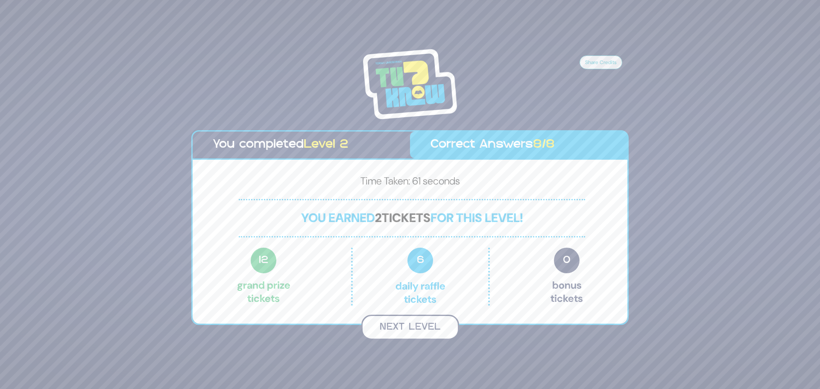
click at [401, 335] on button "Next Level" at bounding box center [411, 327] width 98 height 25
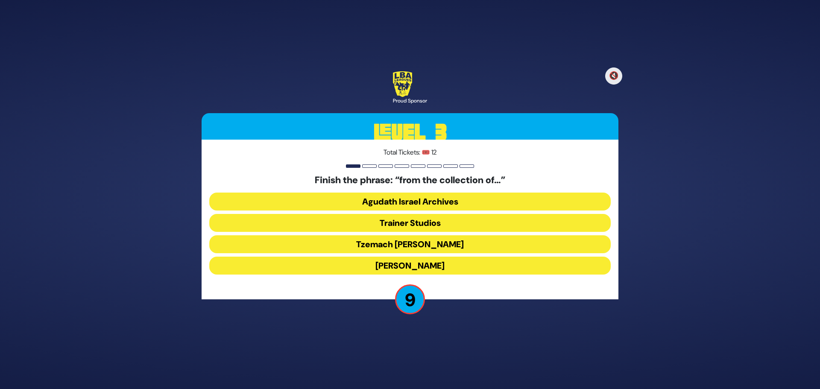
click at [399, 267] on button "Moshe D. Yarmish" at bounding box center [410, 266] width 402 height 18
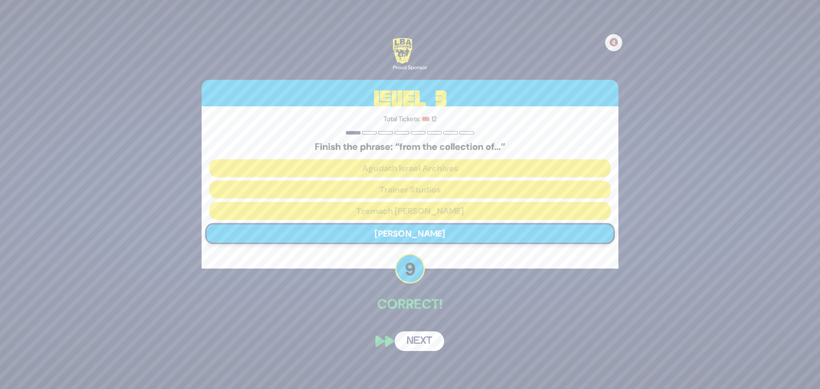
click at [424, 338] on button "Next" at bounding box center [420, 342] width 50 height 20
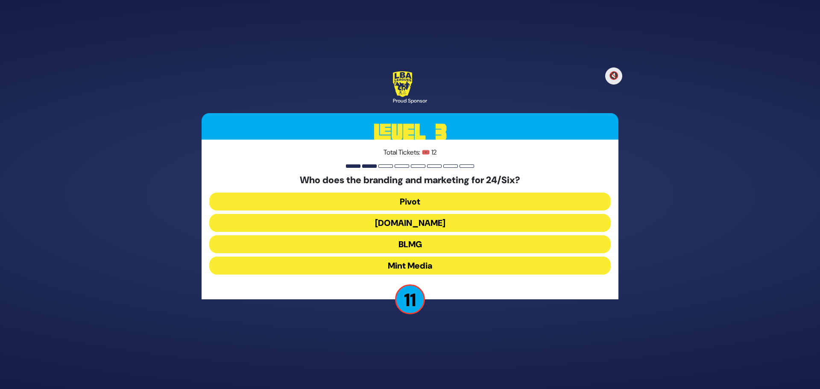
click at [436, 264] on button "Mint Media" at bounding box center [410, 266] width 402 height 18
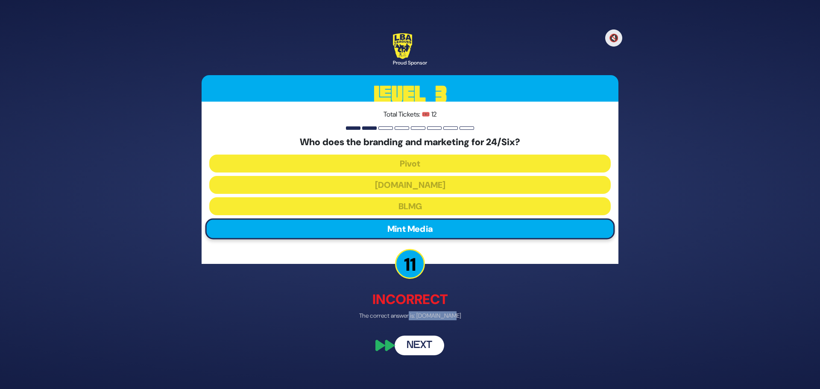
drag, startPoint x: 417, startPoint y: 328, endPoint x: 418, endPoint y: 335, distance: 6.9
click at [418, 335] on div "🔇 Proud Sponsor Level 3 Total Tickets: 🎟️ 12 Who does the branding and marketin…" at bounding box center [410, 194] width 438 height 343
click at [419, 336] on div "🔇 Proud Sponsor Level 3 Total Tickets: 🎟️ 12 Who does the branding and marketin…" at bounding box center [410, 194] width 438 height 343
click at [419, 343] on button "Next" at bounding box center [420, 346] width 50 height 20
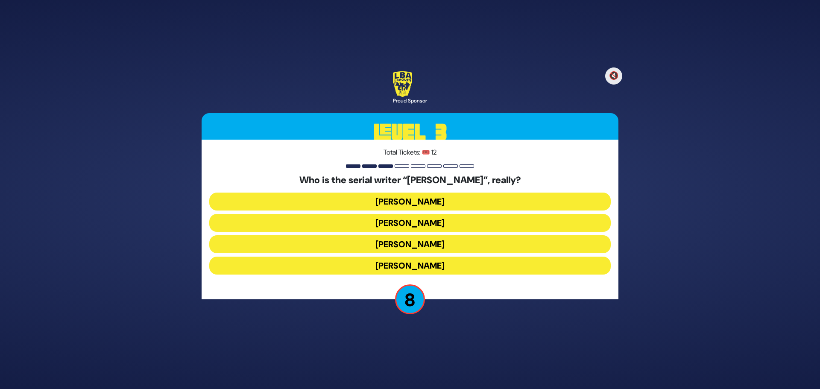
click at [427, 227] on button "Yisroel Besser" at bounding box center [410, 223] width 402 height 18
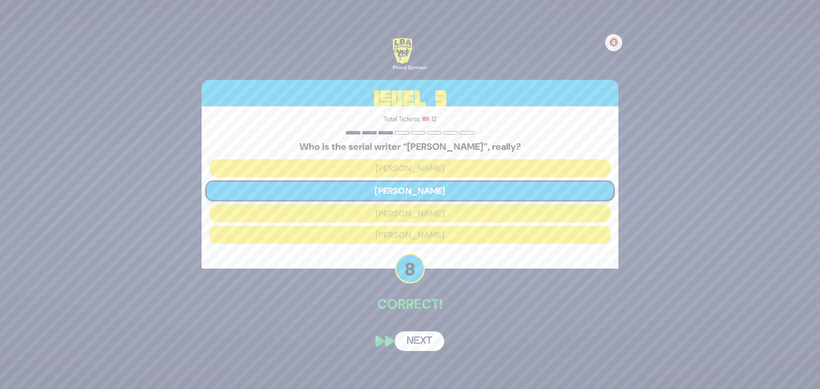
click at [424, 340] on button "Next" at bounding box center [420, 342] width 50 height 20
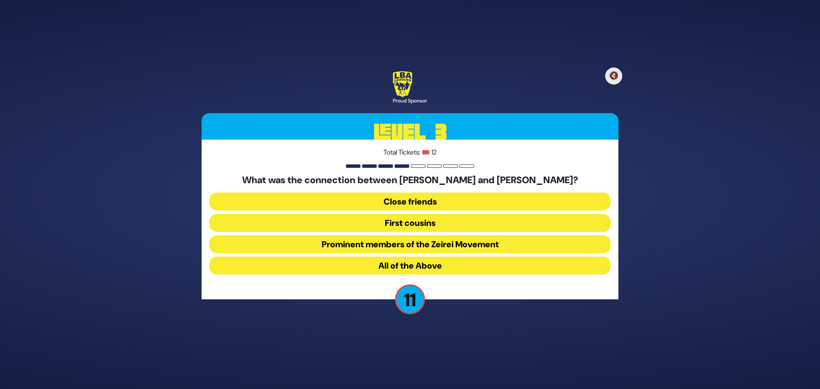
click at [418, 263] on button "All of the Above" at bounding box center [410, 266] width 402 height 18
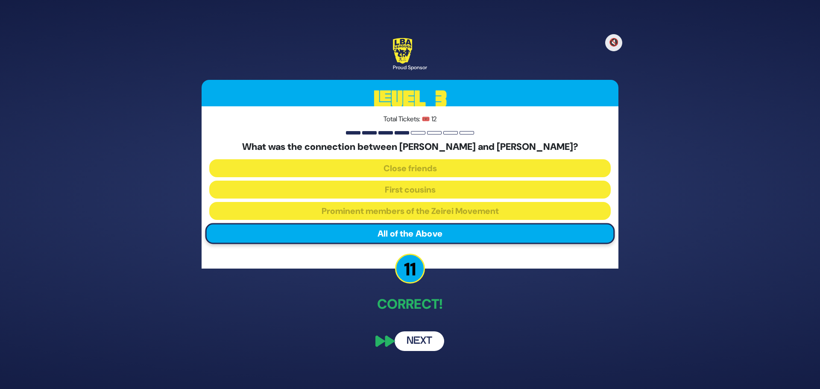
click at [431, 339] on button "Next" at bounding box center [420, 342] width 50 height 20
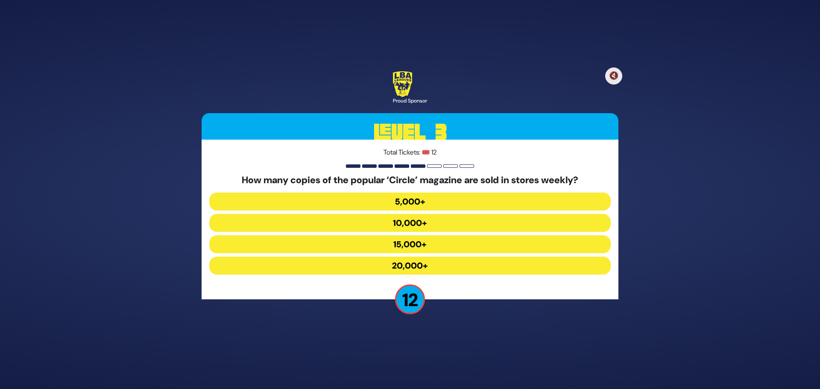
click at [433, 244] on button "15,000+" at bounding box center [410, 244] width 402 height 18
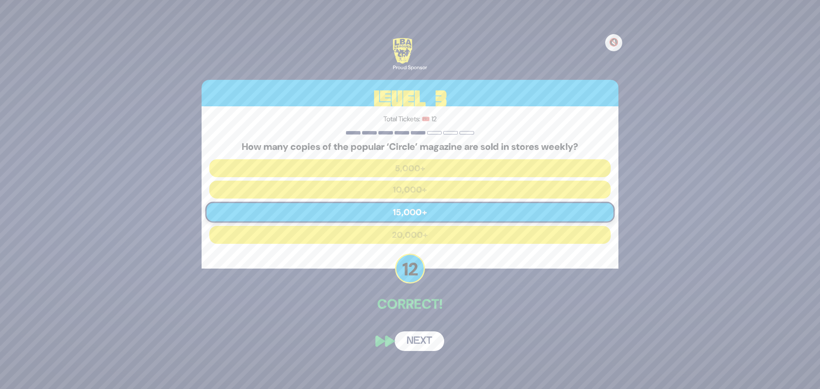
click at [419, 340] on button "Next" at bounding box center [420, 342] width 50 height 20
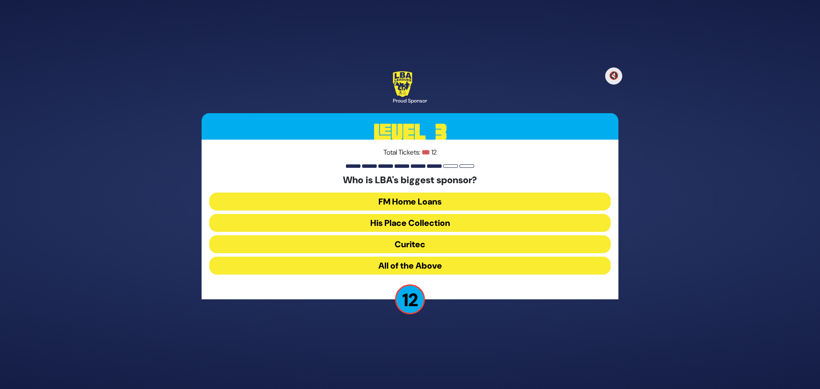
click at [408, 263] on button "All of the Above" at bounding box center [410, 266] width 402 height 18
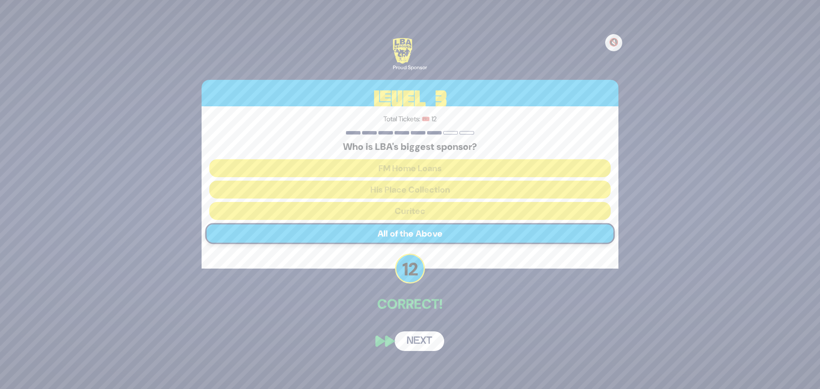
click at [420, 343] on button "Next" at bounding box center [420, 342] width 50 height 20
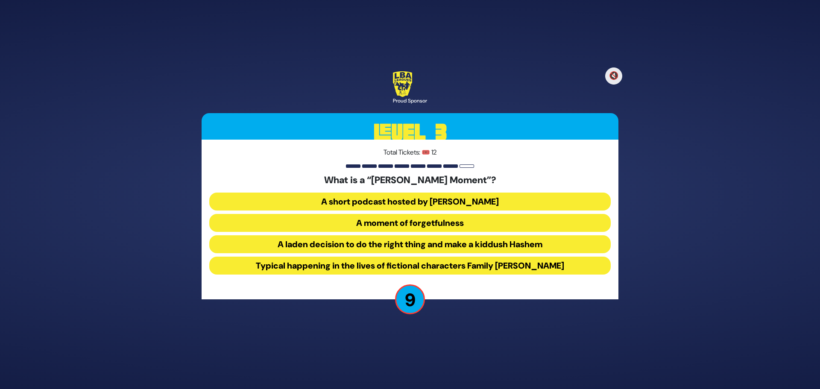
click at [408, 225] on button "A moment of forgetfulness" at bounding box center [410, 223] width 402 height 18
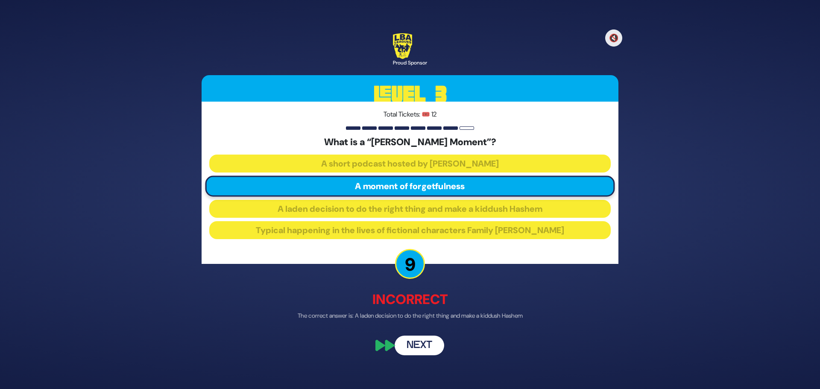
click at [417, 345] on button "Next" at bounding box center [420, 346] width 50 height 20
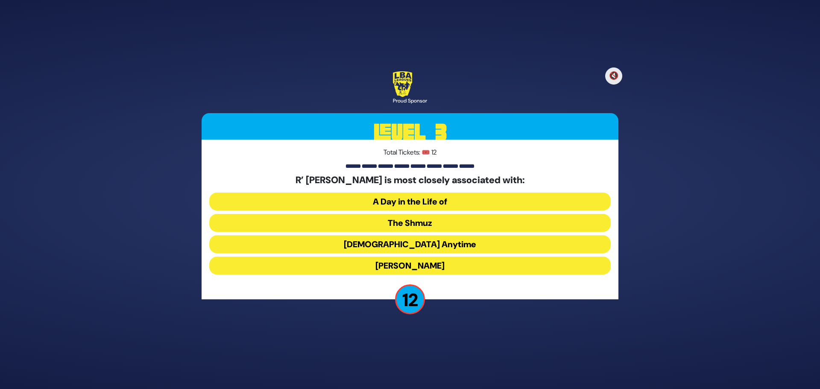
click at [429, 224] on button "The Shmuz" at bounding box center [410, 223] width 402 height 18
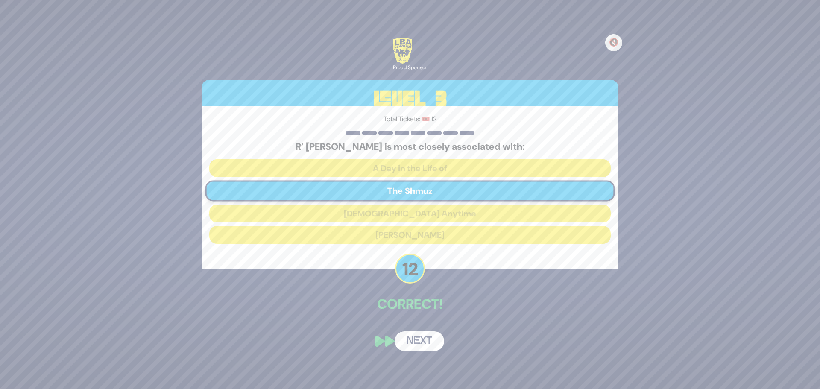
click at [415, 323] on div "🔇 Proud Sponsor Level 3 Total Tickets: 🎟️ 12 R’ Bentzion Shafier is most closel…" at bounding box center [410, 195] width 438 height 334
click at [419, 348] on button "Next" at bounding box center [420, 342] width 50 height 20
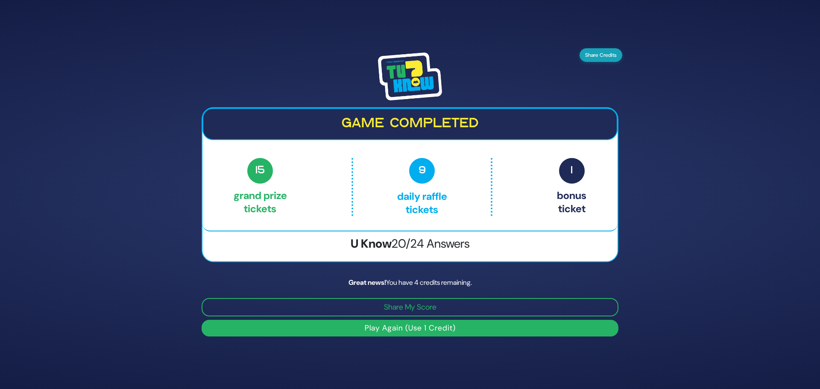
click at [588, 53] on button "Share Credits" at bounding box center [601, 55] width 43 height 14
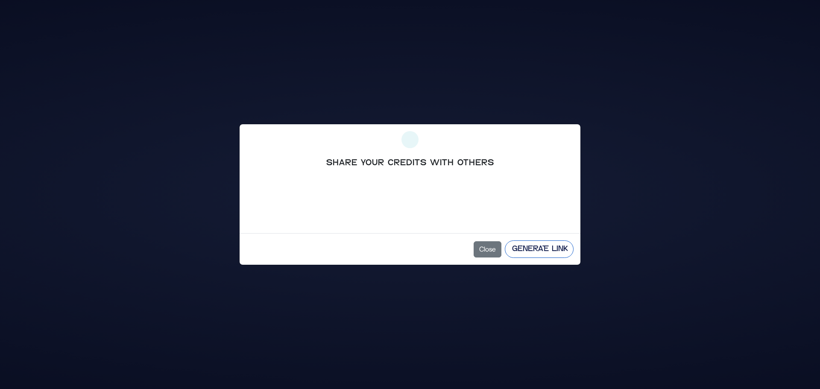
click at [532, 246] on button "Generate Link" at bounding box center [539, 250] width 69 height 18
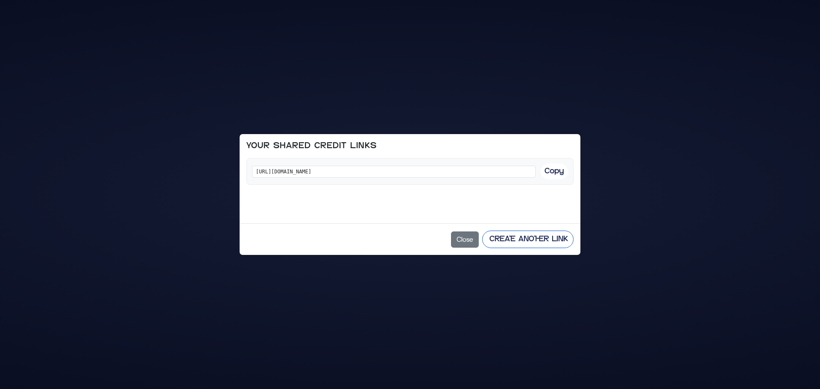
click at [506, 236] on button "Create Another Link" at bounding box center [527, 240] width 91 height 18
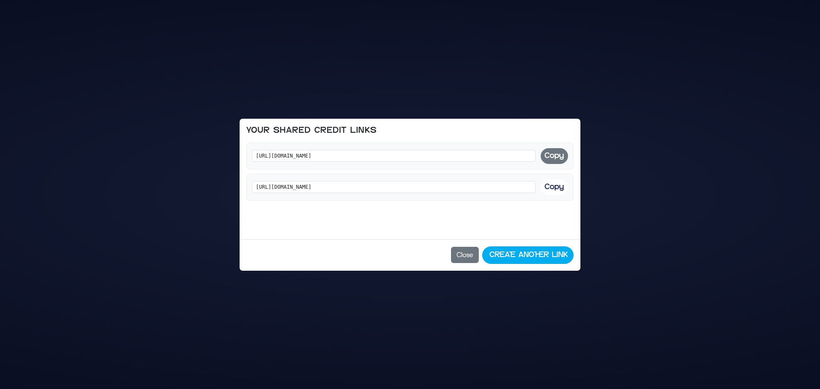
click at [556, 154] on button "Copy" at bounding box center [554, 156] width 27 height 16
click at [466, 251] on button "Close" at bounding box center [465, 255] width 28 height 16
